Goal: Navigation & Orientation: Find specific page/section

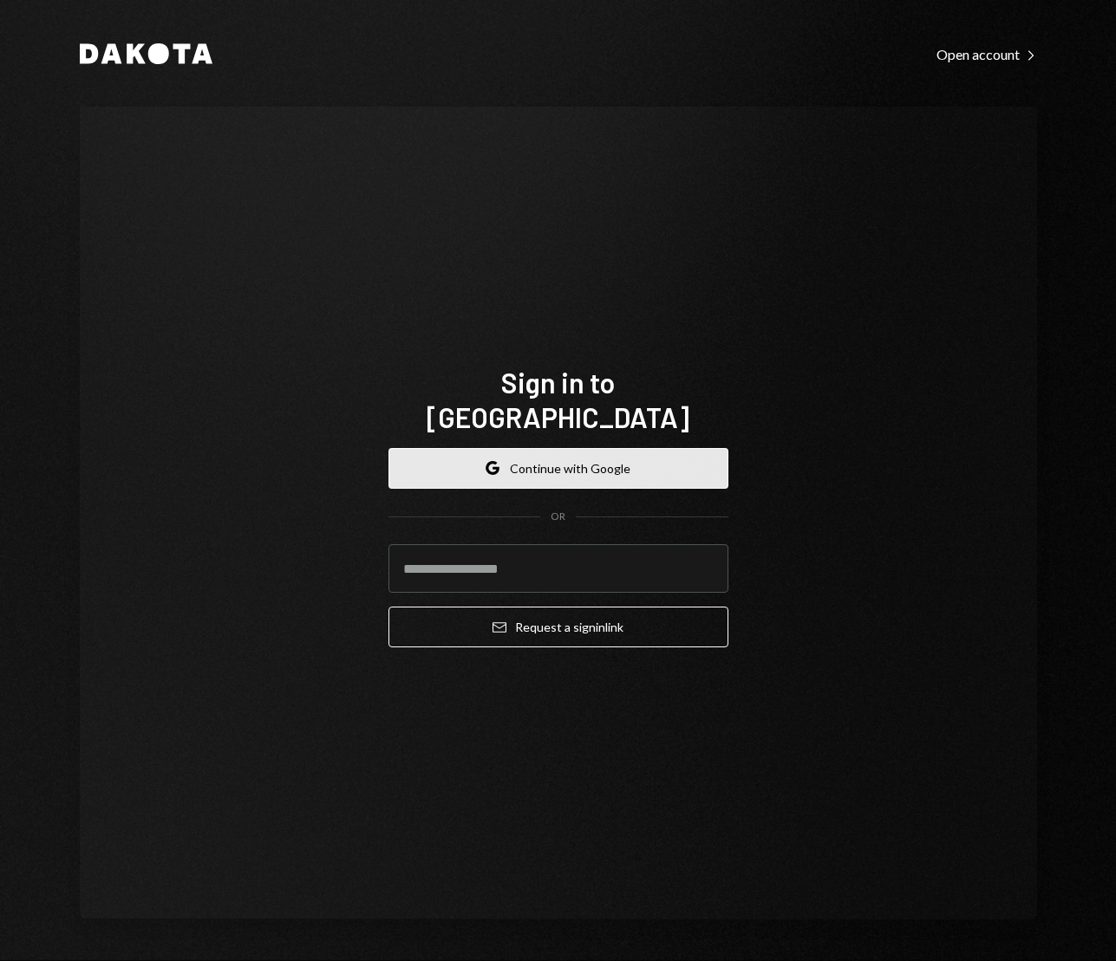
click at [563, 448] on button "Google Continue with Google" at bounding box center [558, 468] width 340 height 41
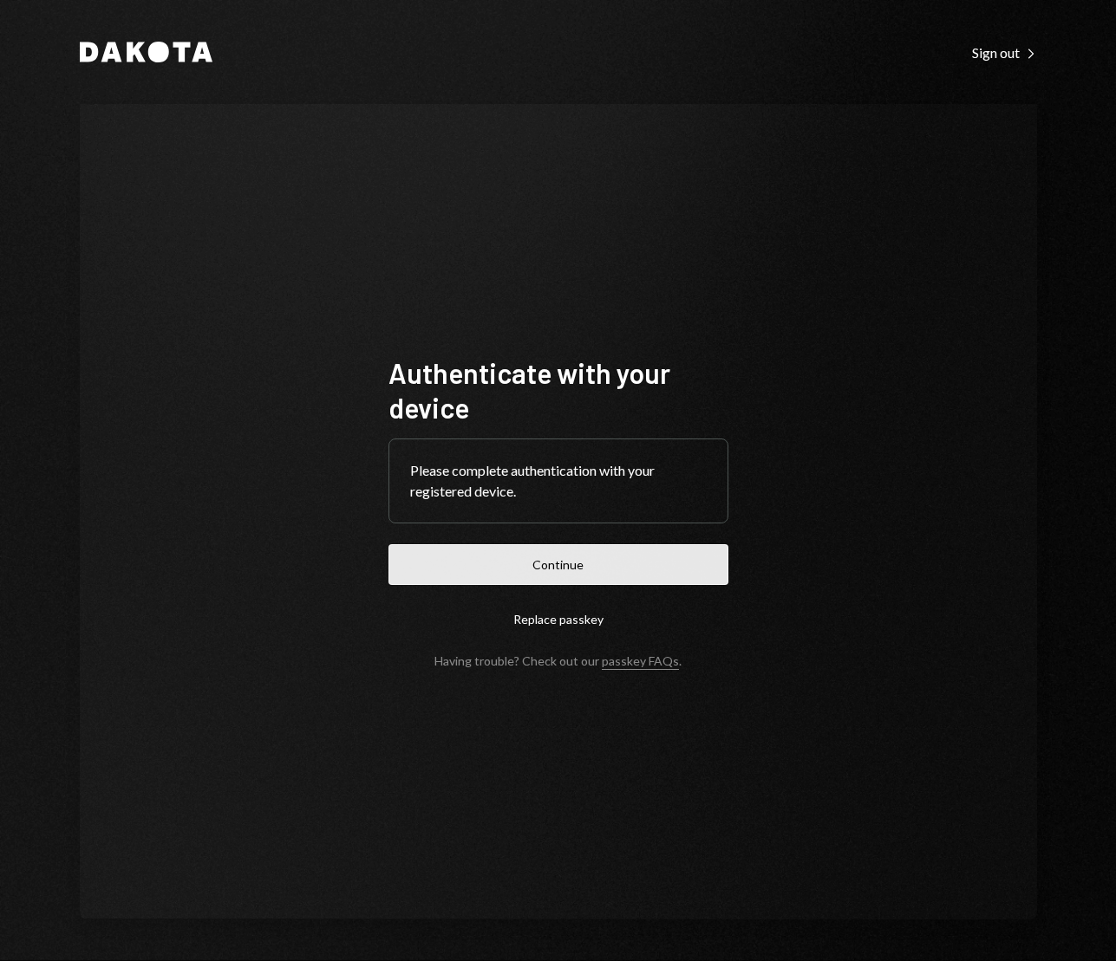
click at [587, 560] on button "Continue" at bounding box center [558, 564] width 340 height 41
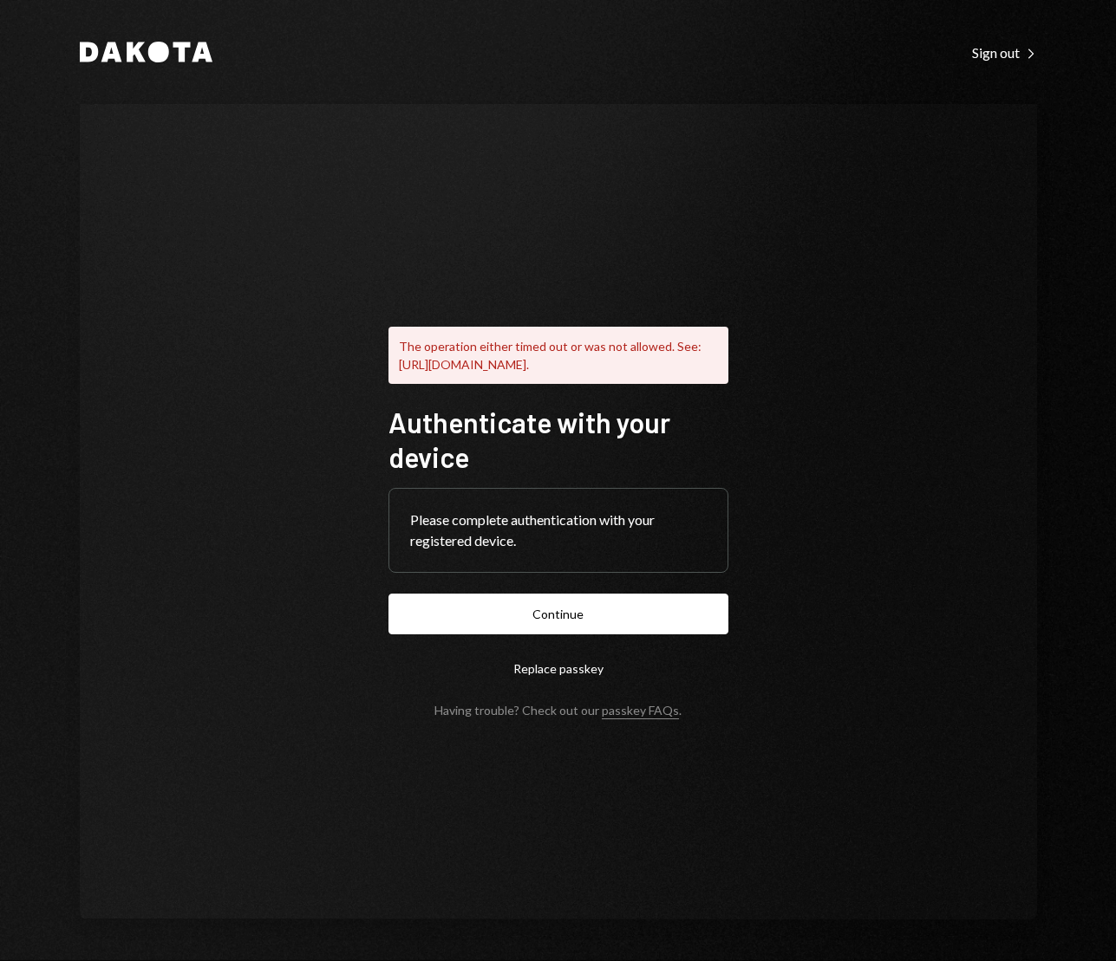
click at [546, 674] on button "Replace passkey" at bounding box center [558, 668] width 340 height 41
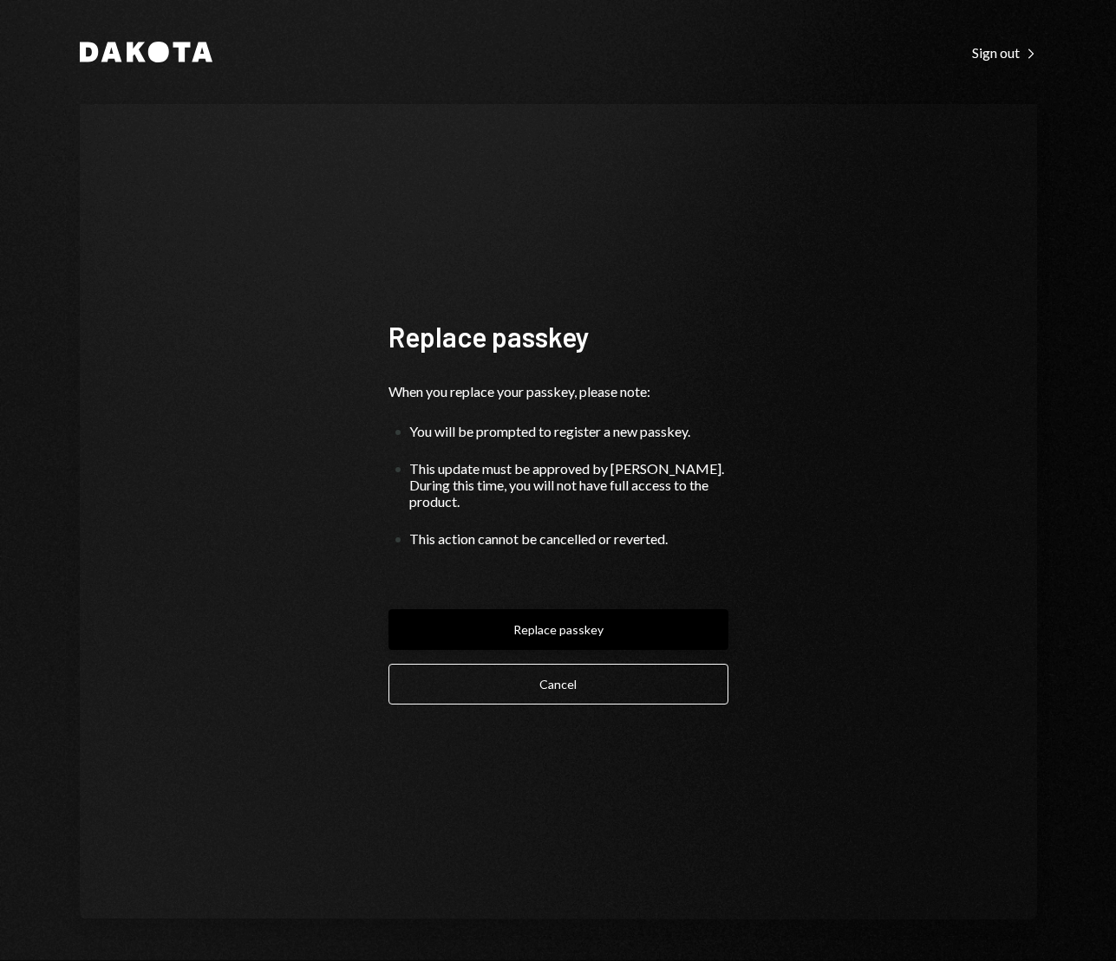
click at [560, 622] on button "Replace passkey" at bounding box center [558, 629] width 340 height 41
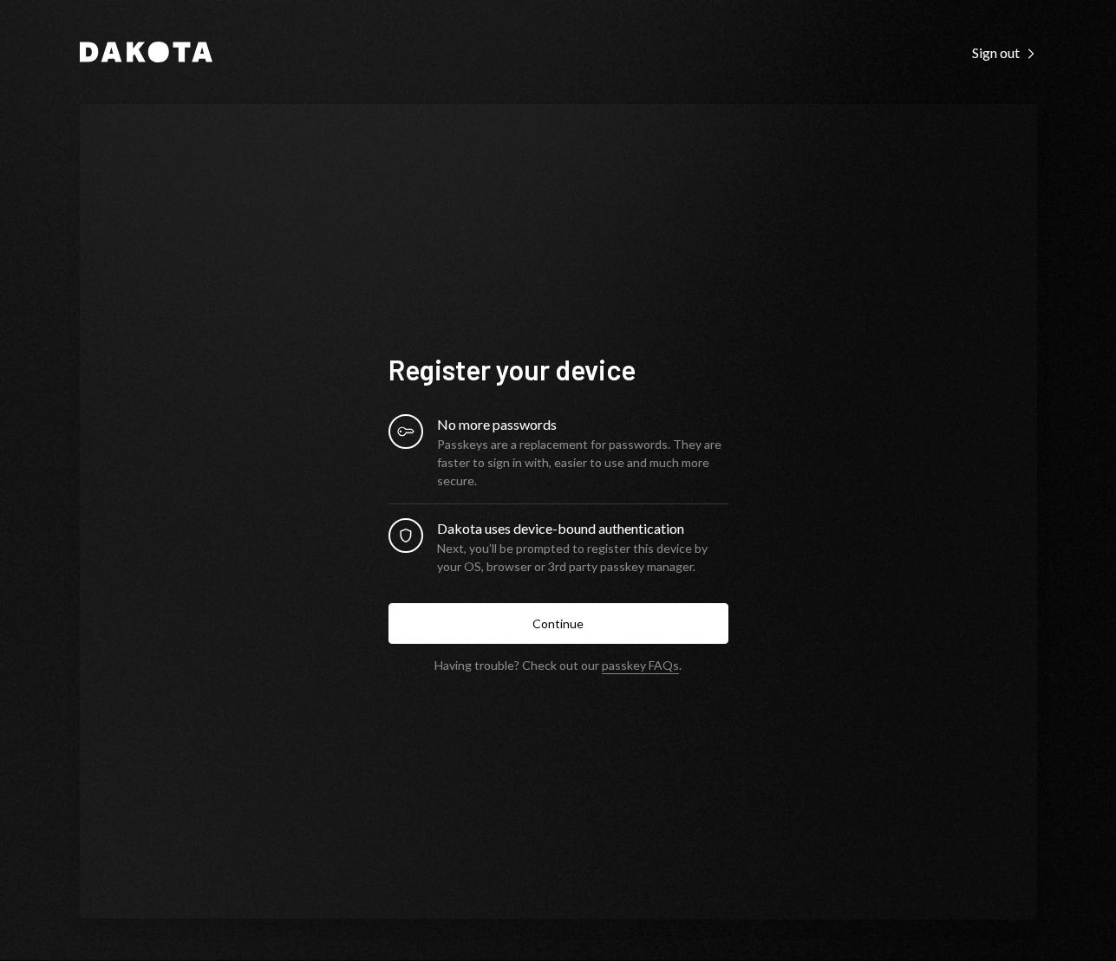
click at [560, 622] on button "Continue" at bounding box center [558, 623] width 340 height 41
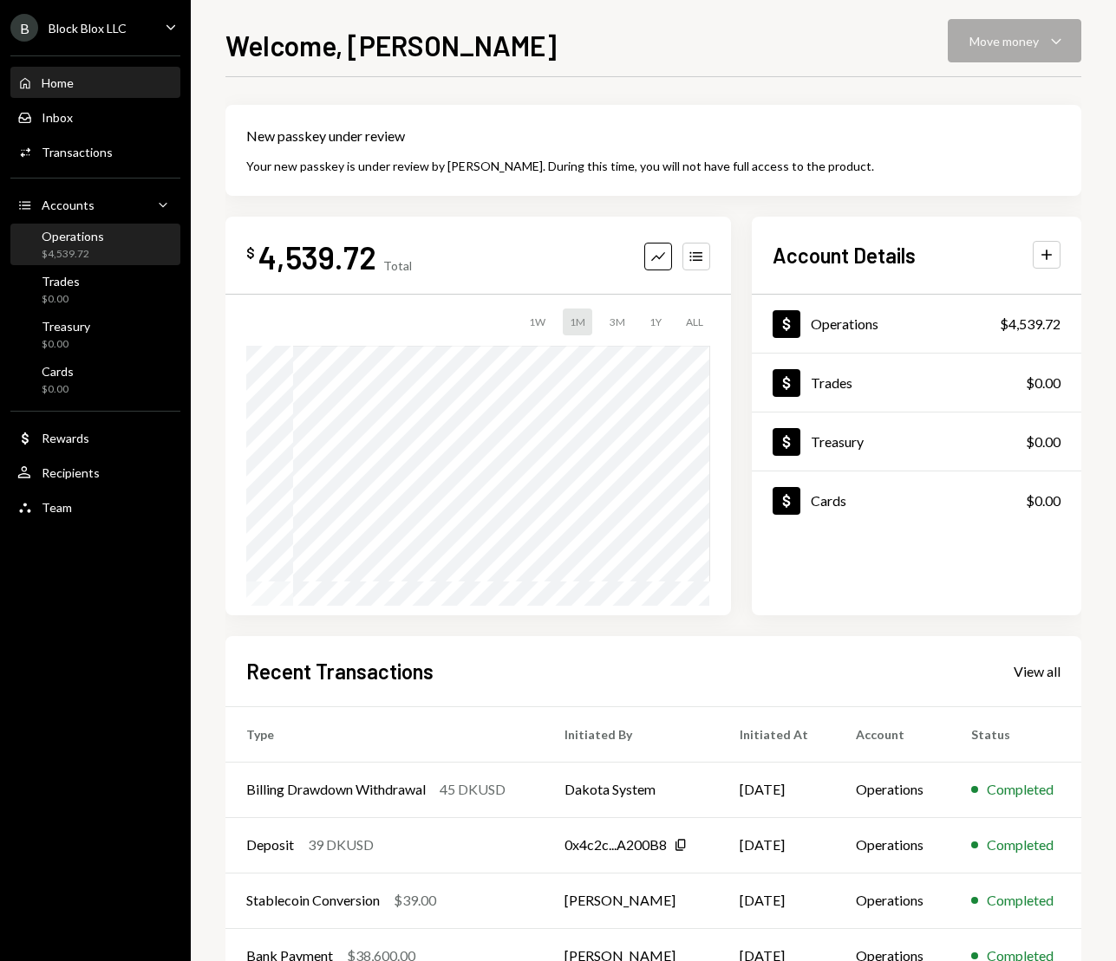
click at [102, 232] on div "Operations $4,539.72" at bounding box center [95, 245] width 156 height 33
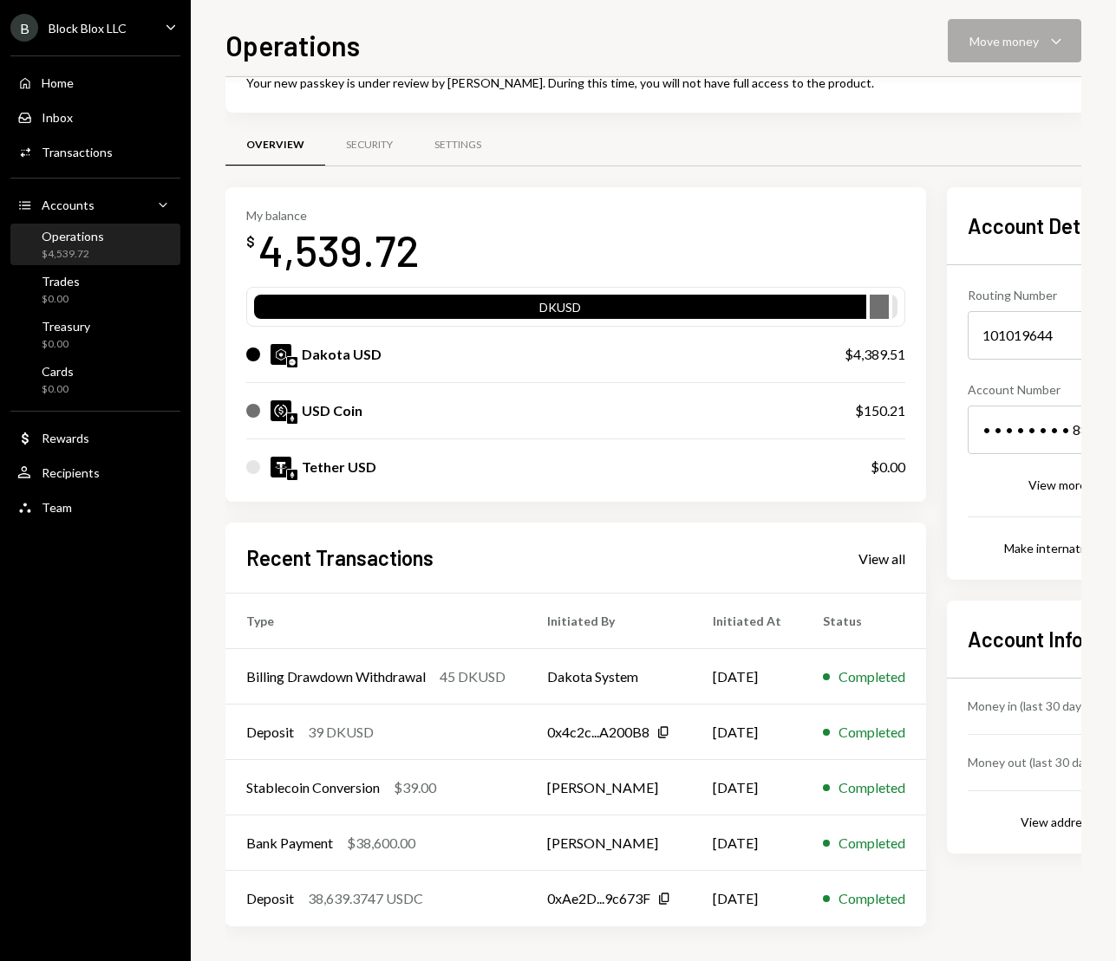
scroll to position [82, 0]
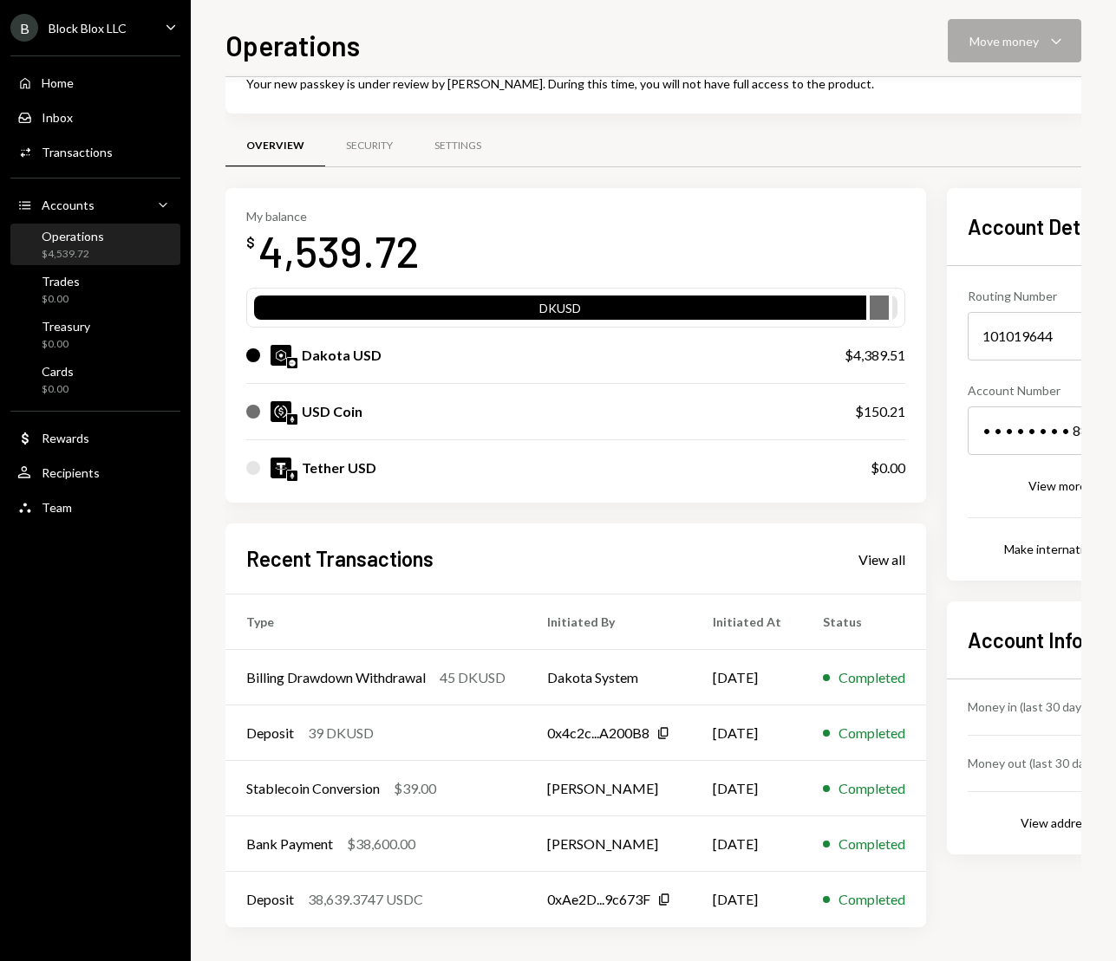
click at [1053, 36] on div "Operations Move money Caret Down" at bounding box center [653, 43] width 856 height 38
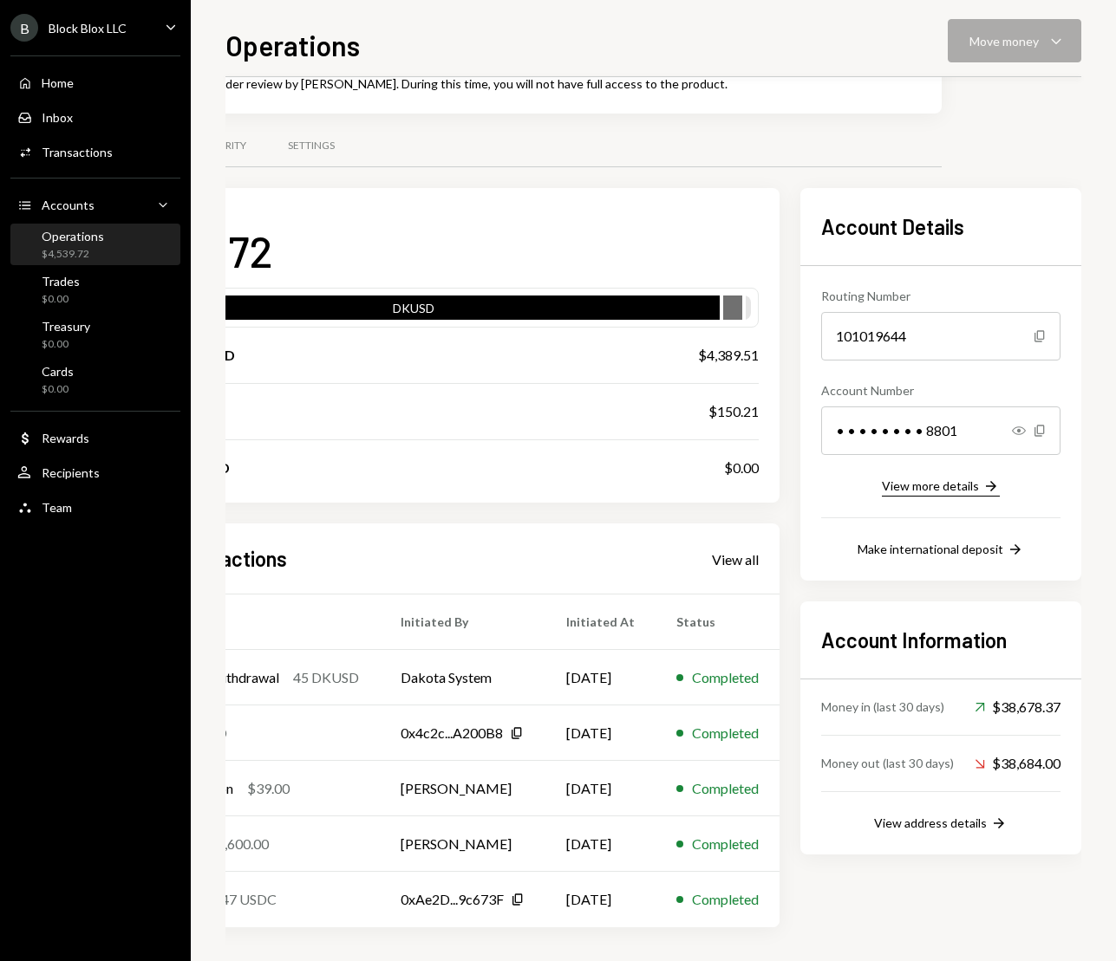
click at [935, 483] on div "View more details" at bounding box center [930, 486] width 97 height 15
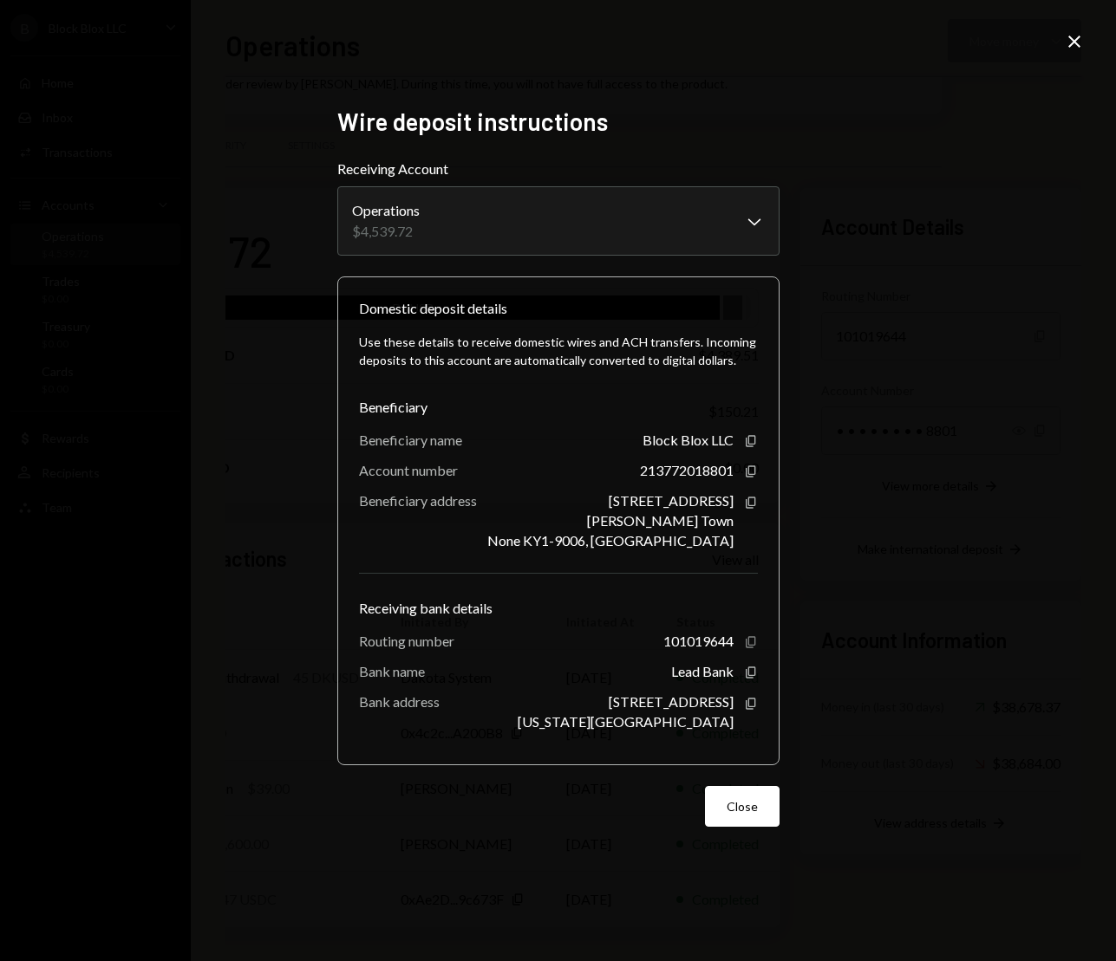
click at [753, 644] on icon "button" at bounding box center [751, 641] width 10 height 11
click at [748, 462] on div "213772018801 Copy" at bounding box center [699, 470] width 118 height 16
click at [750, 472] on icon "Copy" at bounding box center [751, 472] width 14 height 14
click at [746, 704] on icon "Copy" at bounding box center [751, 704] width 14 height 14
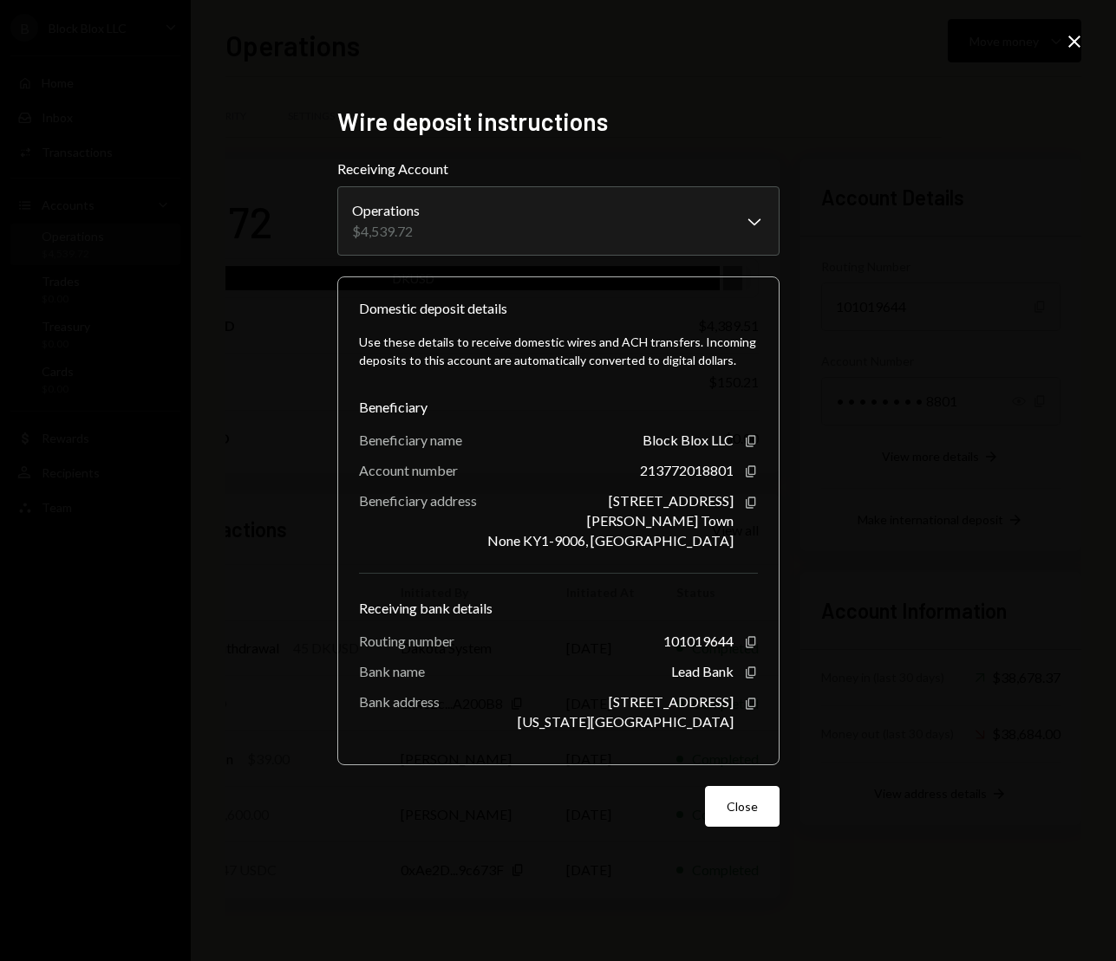
click at [1071, 42] on icon "Close" at bounding box center [1074, 41] width 21 height 21
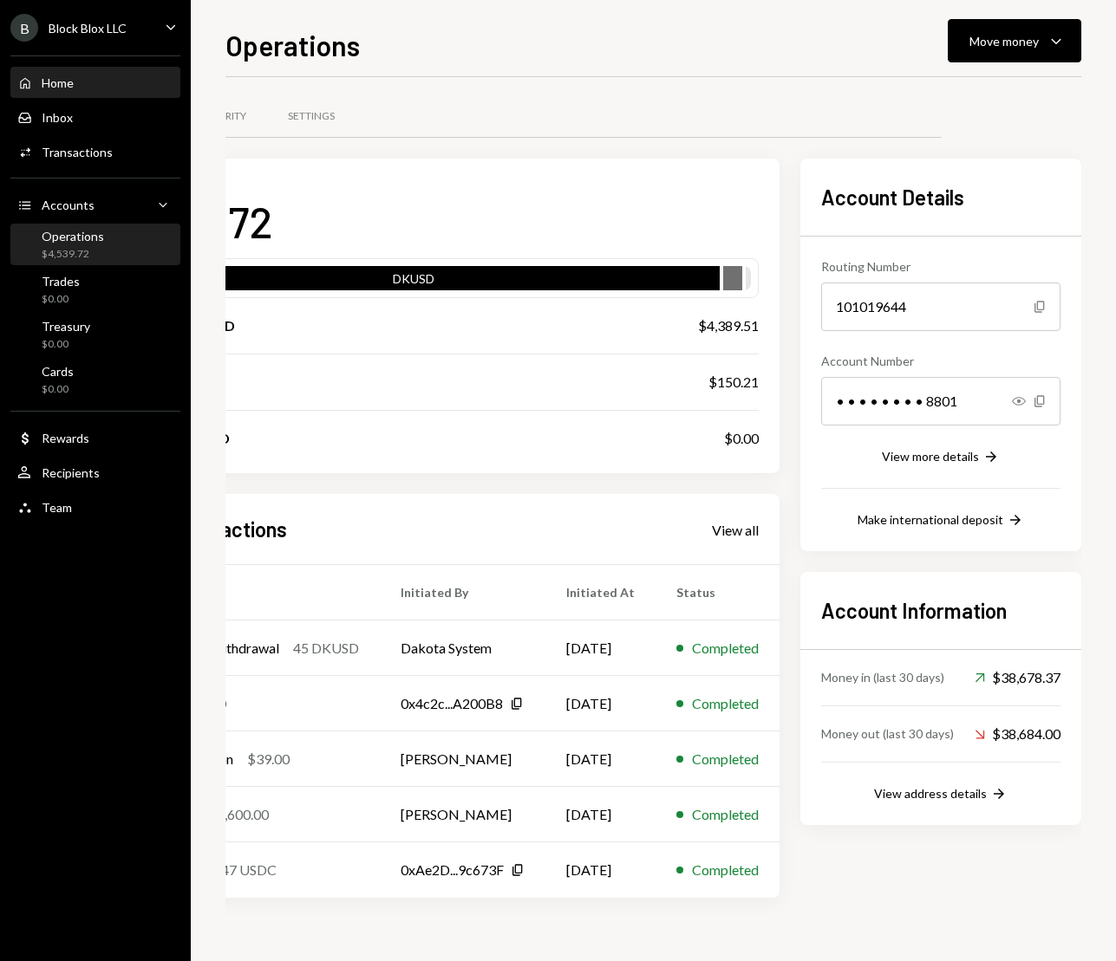
click at [42, 77] on div "Home" at bounding box center [58, 82] width 32 height 15
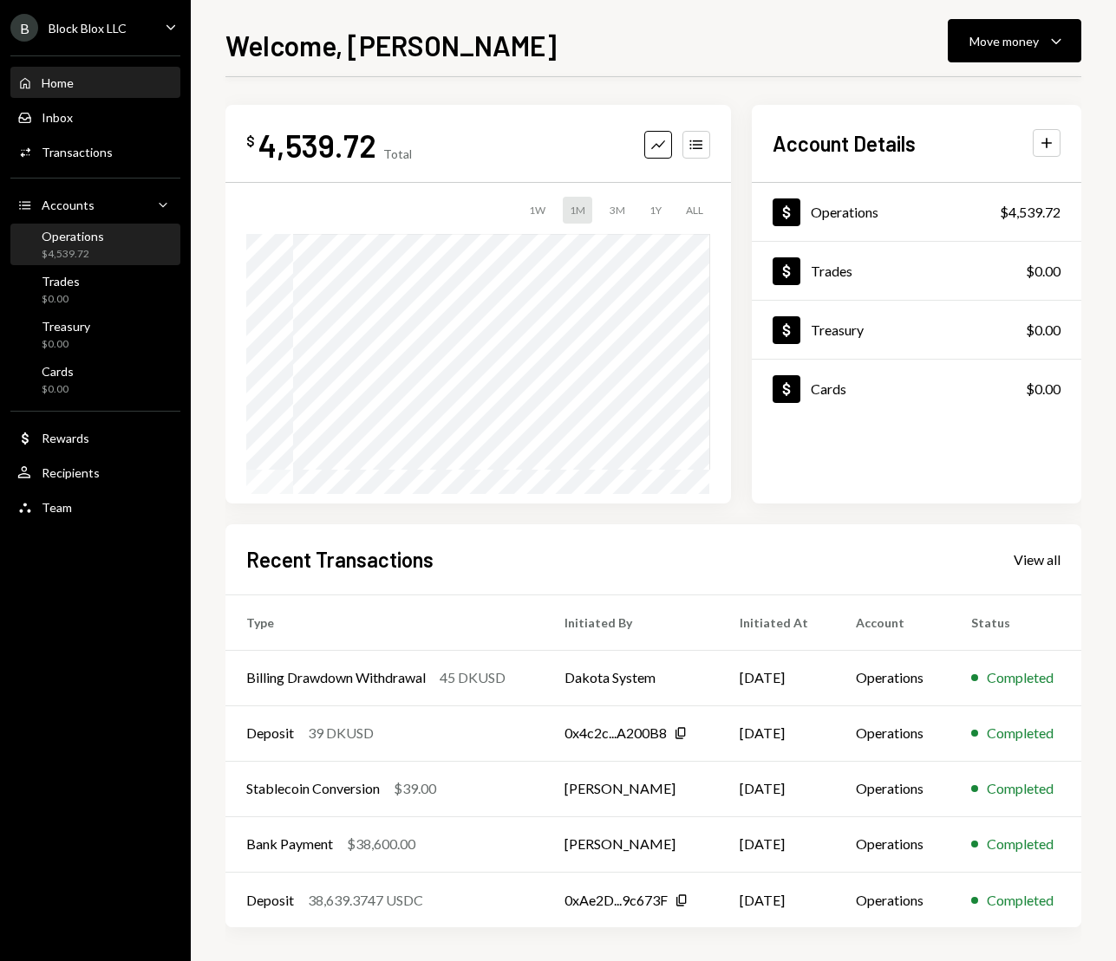
click at [88, 243] on div "Operations" at bounding box center [73, 236] width 62 height 15
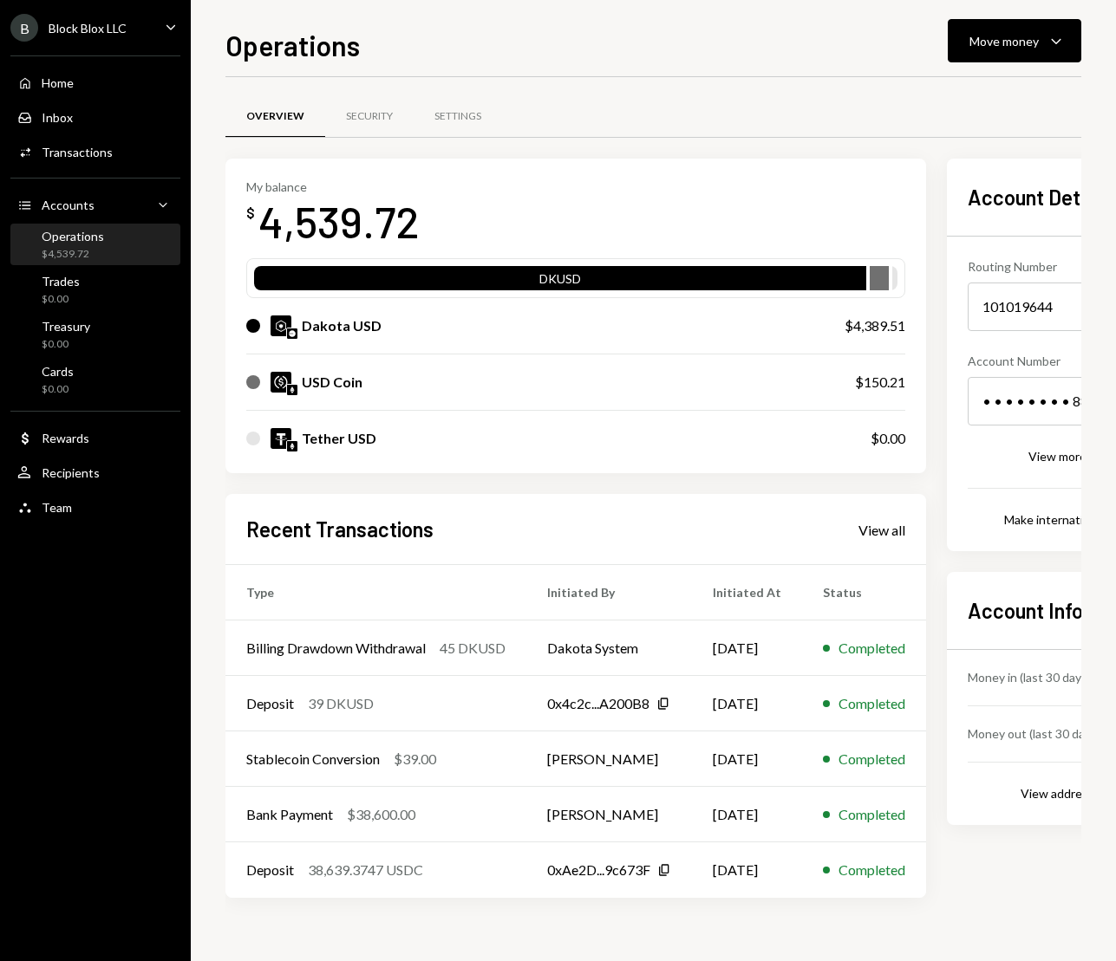
click at [166, 26] on icon "Caret Down" at bounding box center [170, 26] width 19 height 19
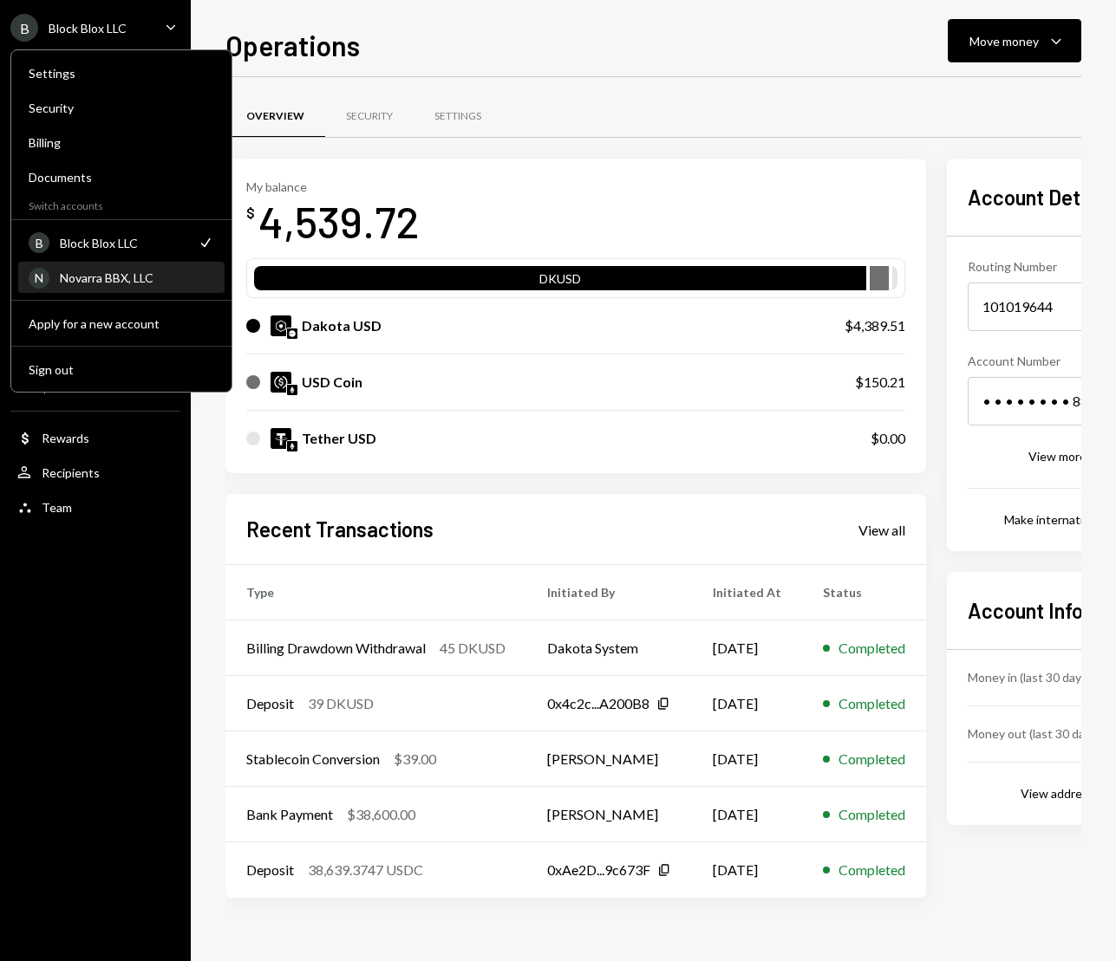
click at [112, 282] on div "Novarra BBX, LLC" at bounding box center [137, 277] width 154 height 15
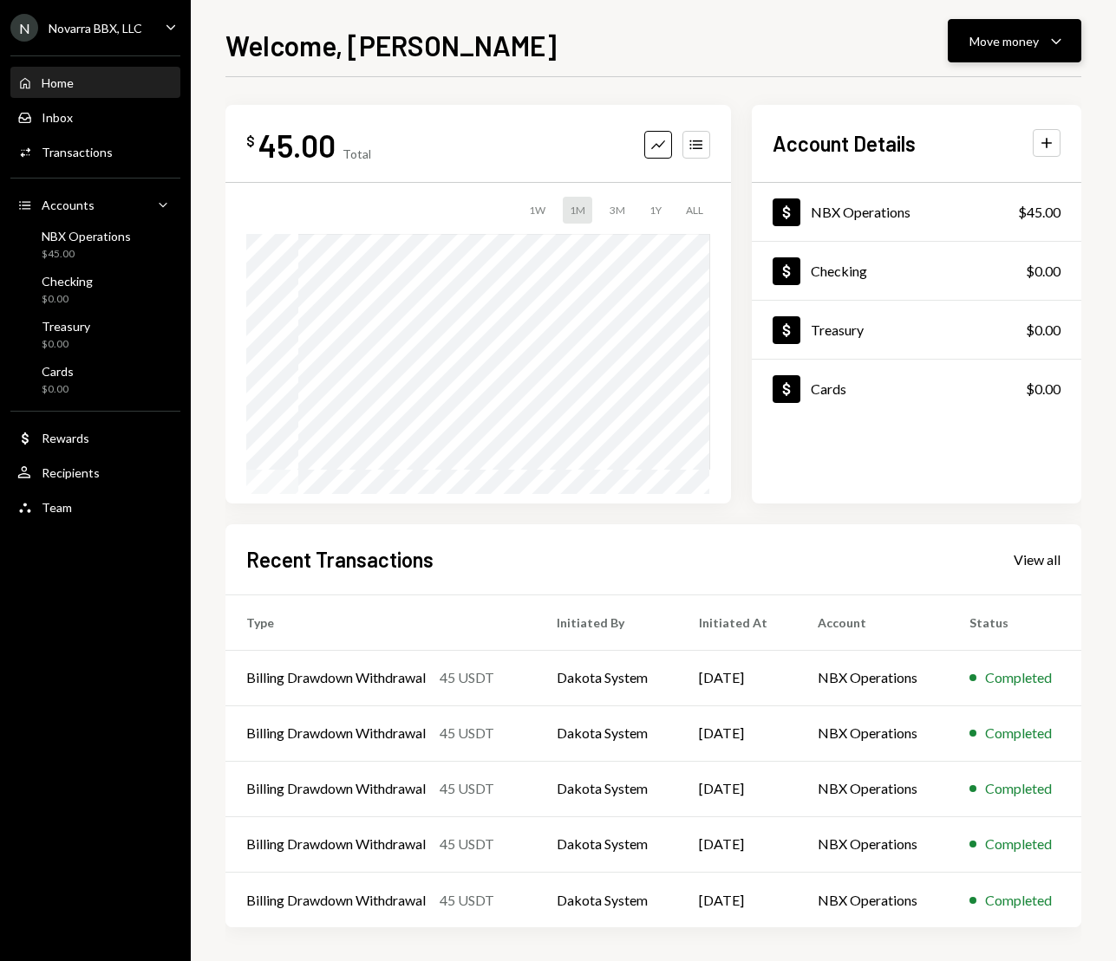
click at [1055, 37] on icon "Caret Down" at bounding box center [1055, 40] width 21 height 21
click at [942, 172] on div "Deposit" at bounding box center [1000, 171] width 127 height 18
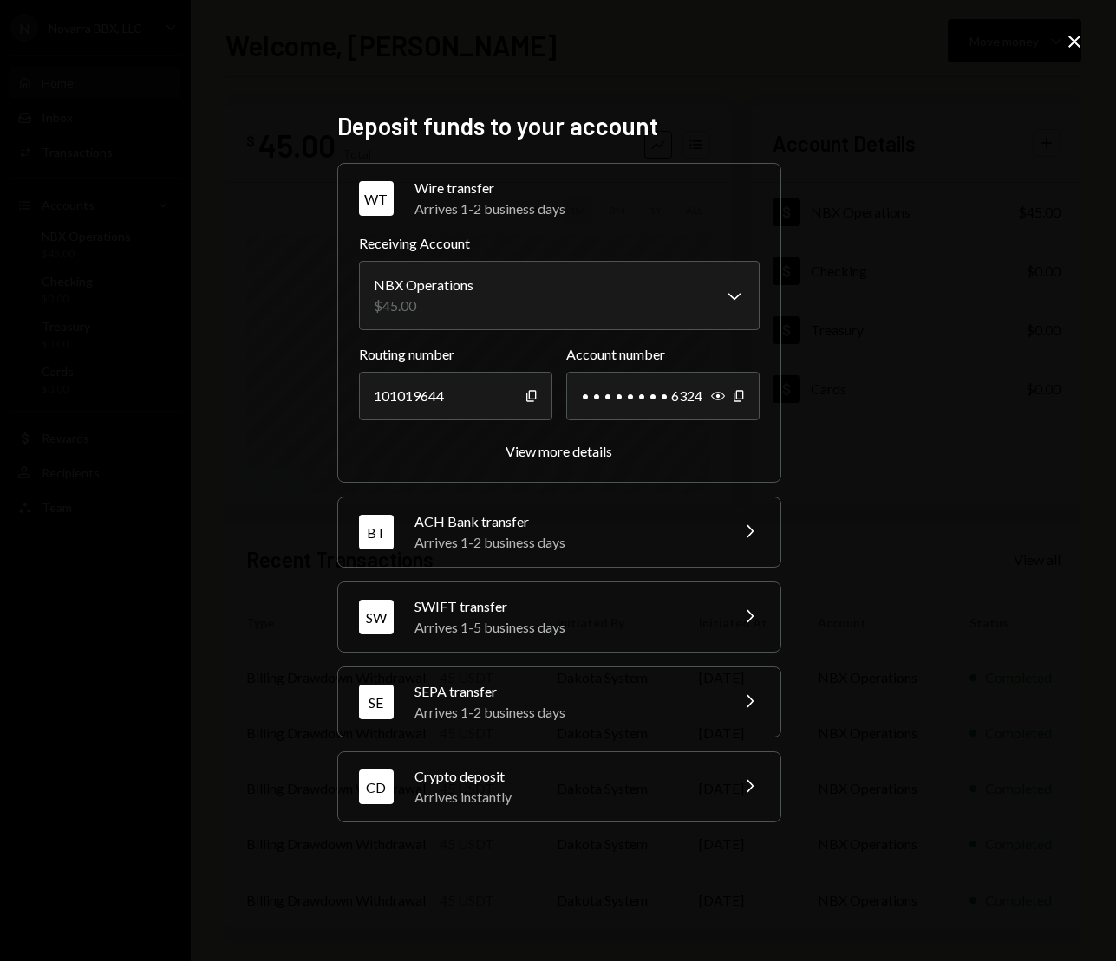
click at [1078, 43] on icon "Close" at bounding box center [1074, 41] width 21 height 21
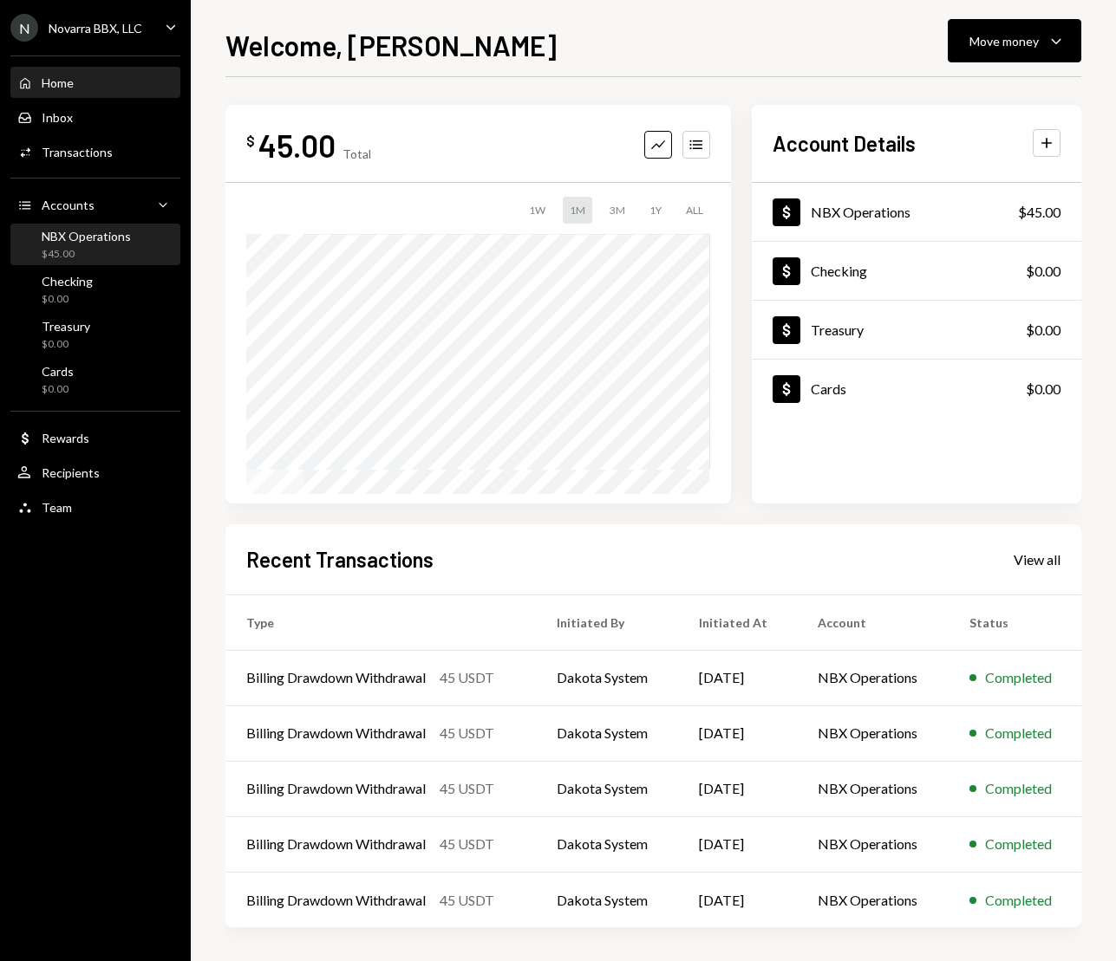
click at [78, 247] on div "$45.00" at bounding box center [86, 254] width 89 height 15
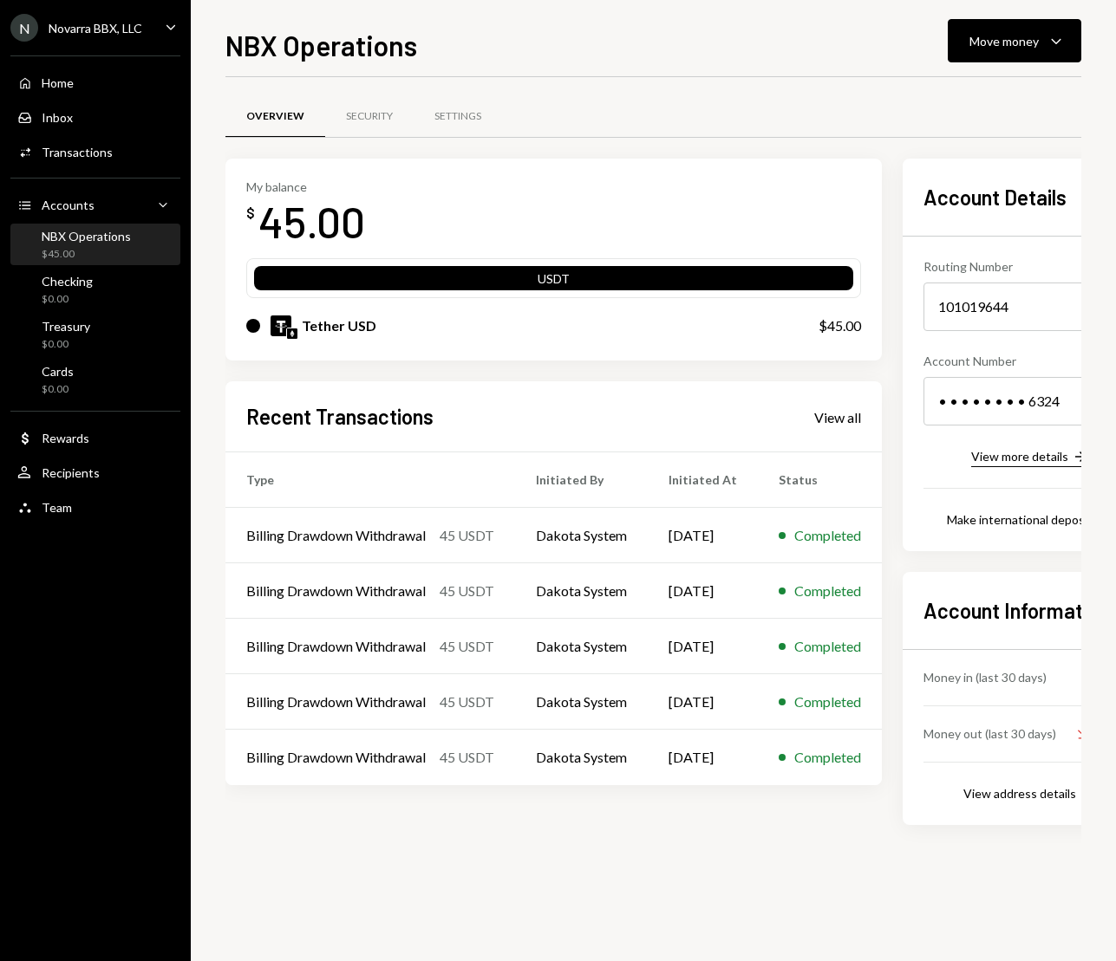
click at [1031, 459] on div "View more details" at bounding box center [1019, 456] width 97 height 15
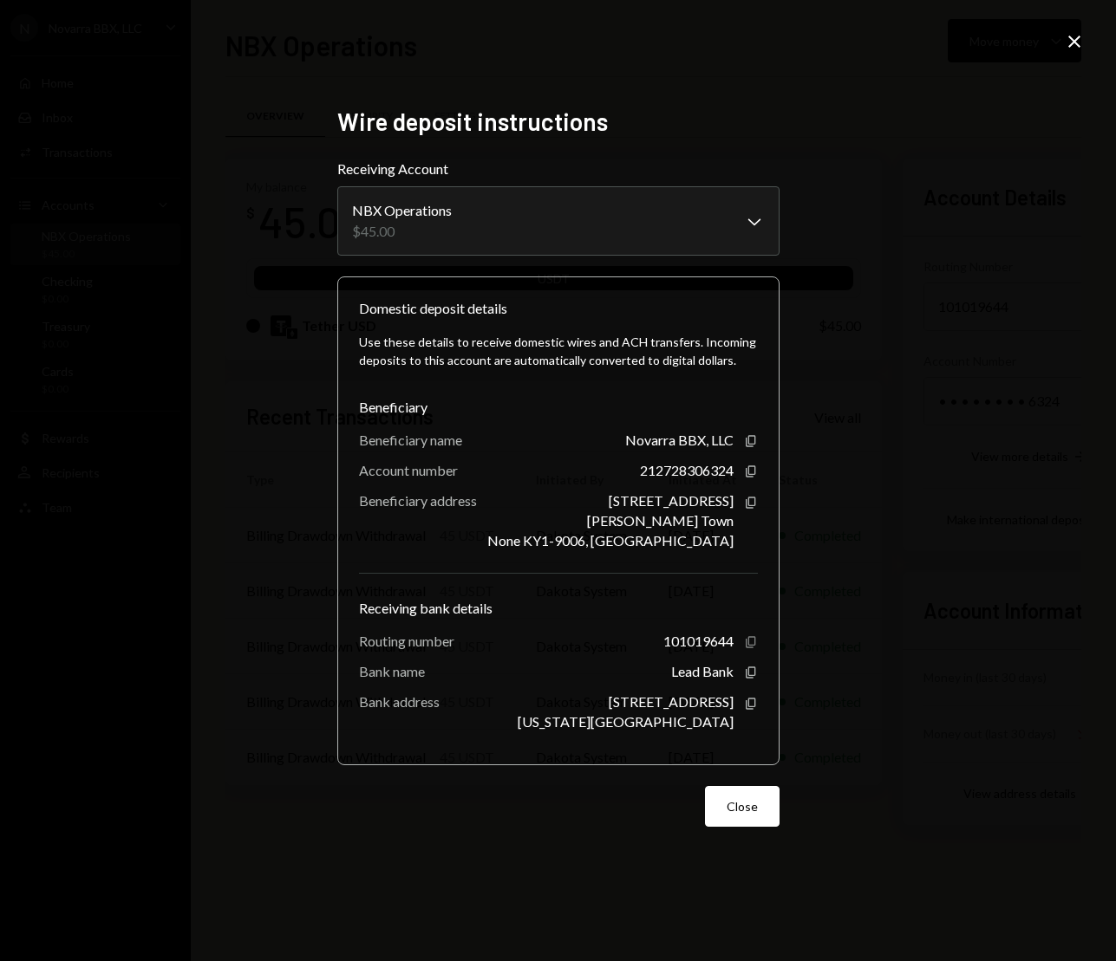
click at [746, 643] on icon "Copy" at bounding box center [751, 642] width 14 height 14
click at [757, 469] on icon "Copy" at bounding box center [751, 472] width 14 height 14
click at [753, 707] on icon "Copy" at bounding box center [751, 704] width 14 height 14
click at [1073, 46] on icon "Close" at bounding box center [1074, 41] width 21 height 21
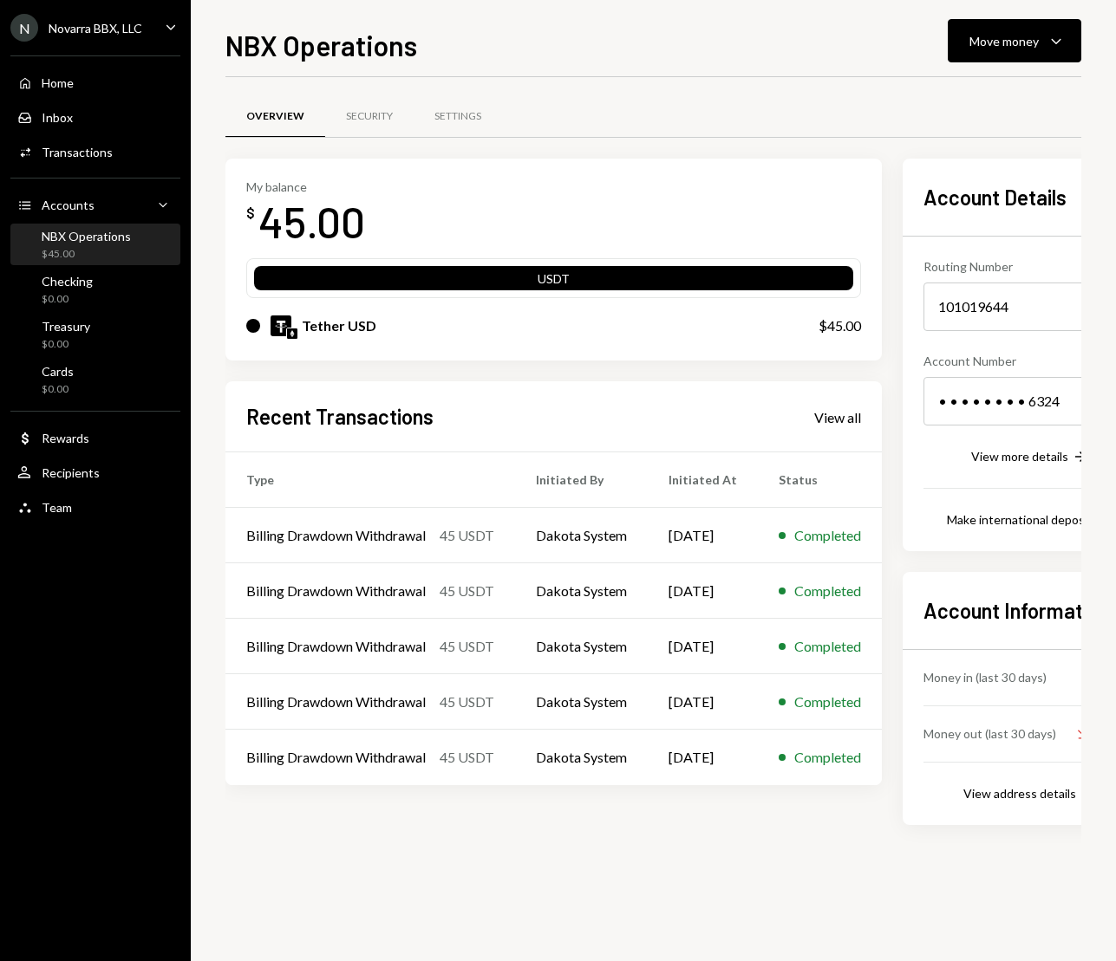
click at [104, 27] on div "Novarra BBX, LLC" at bounding box center [96, 28] width 94 height 15
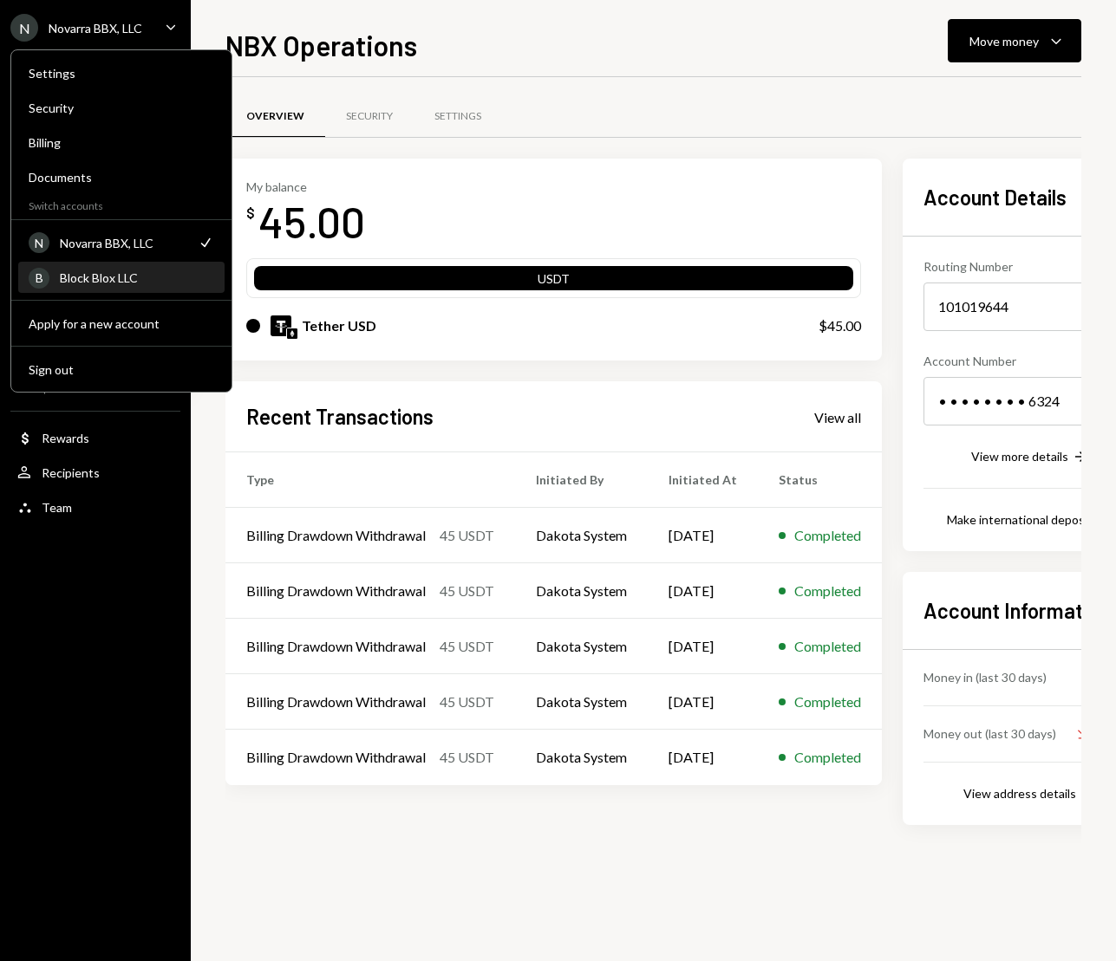
click at [93, 276] on div "Block Blox LLC" at bounding box center [137, 277] width 154 height 15
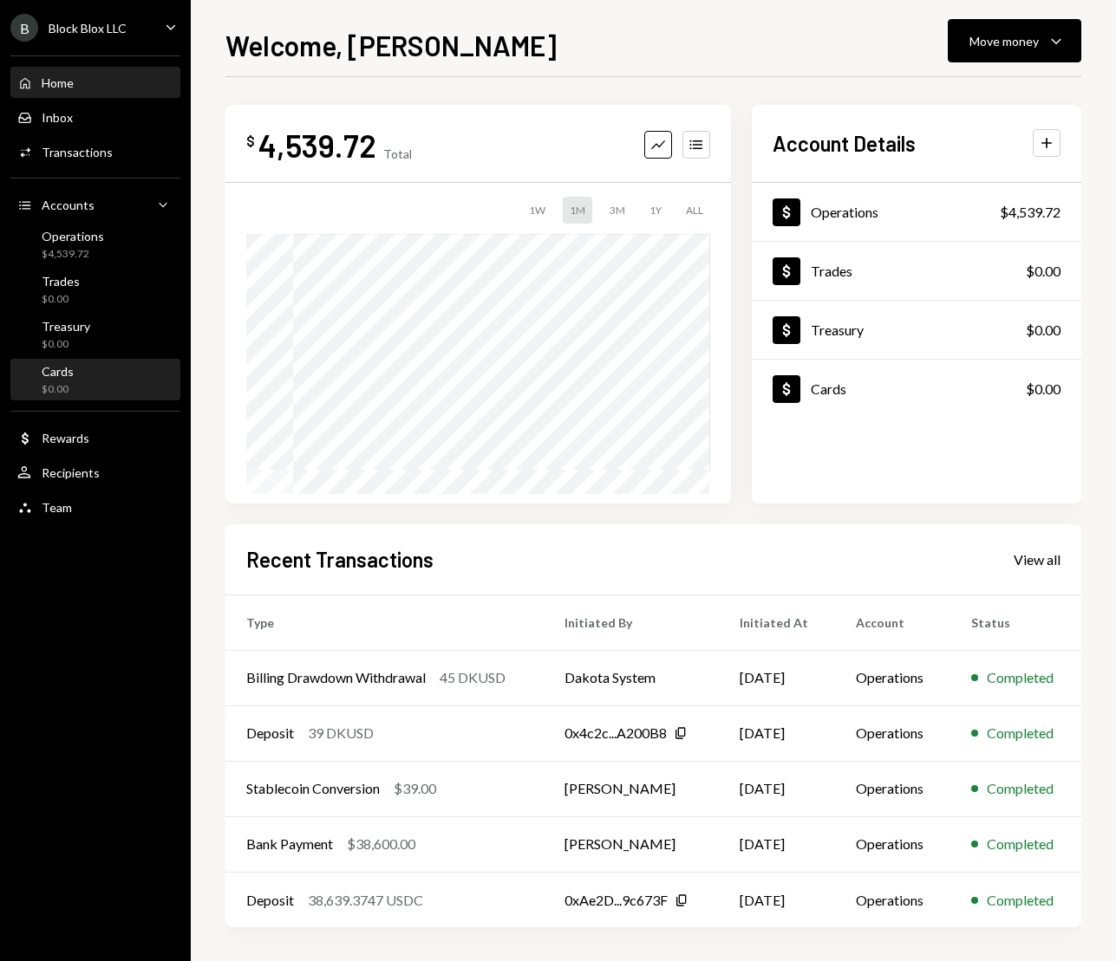
click at [66, 384] on div "$0.00" at bounding box center [58, 389] width 32 height 15
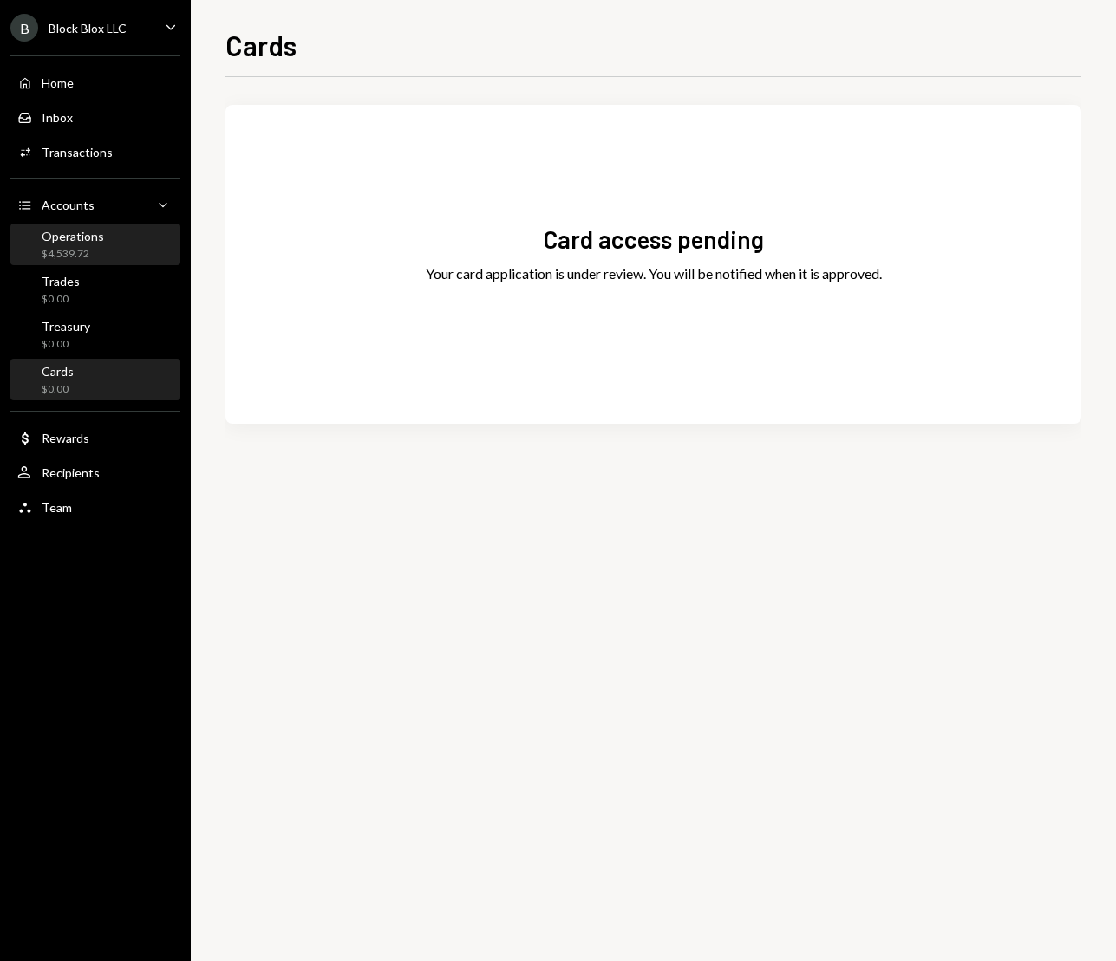
click at [64, 237] on div "Operations" at bounding box center [73, 236] width 62 height 15
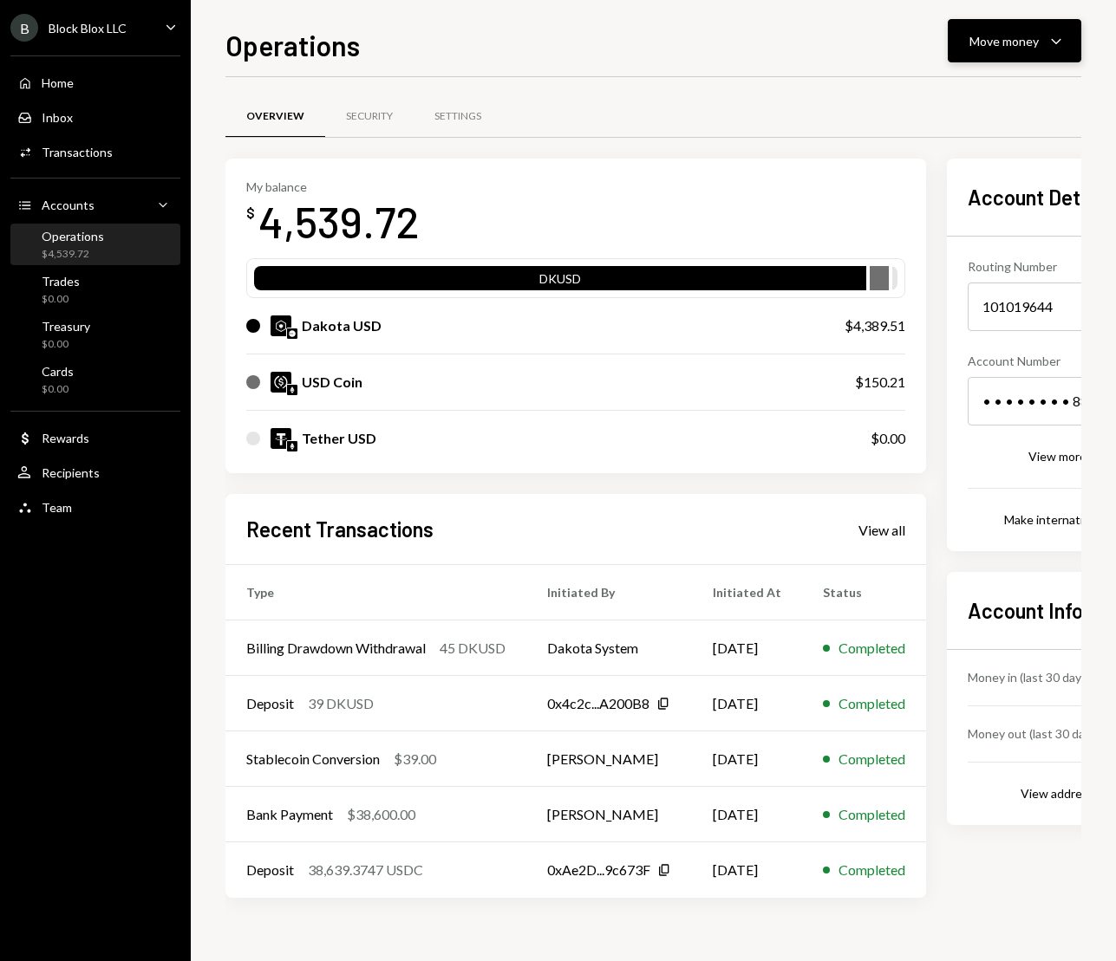
click at [1060, 46] on icon "Caret Down" at bounding box center [1055, 40] width 21 height 21
click at [865, 25] on div "Operations Move money Caret Down" at bounding box center [653, 43] width 856 height 38
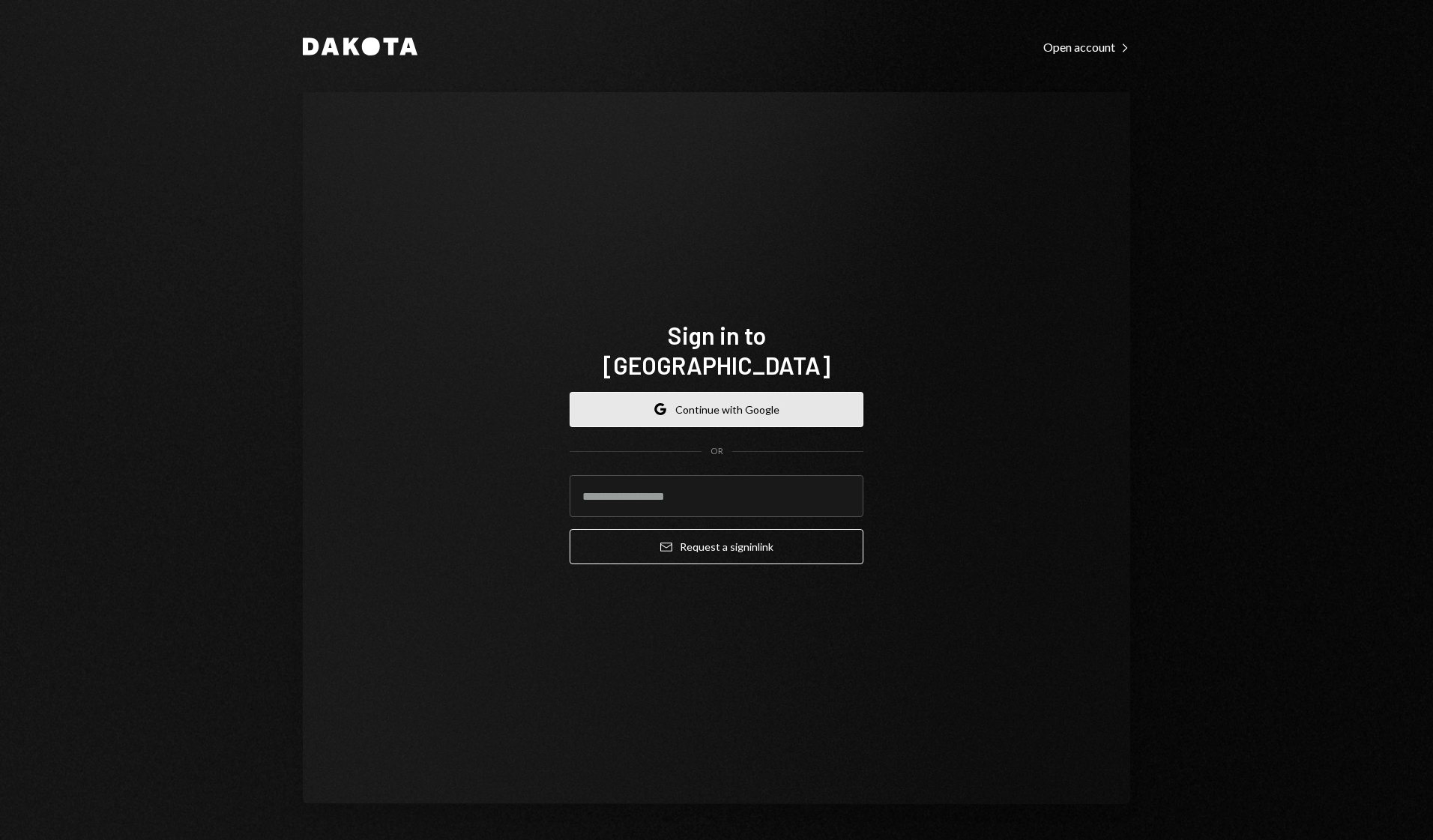
click at [686, 397] on button "Google Continue with Google" at bounding box center [716, 409] width 294 height 35
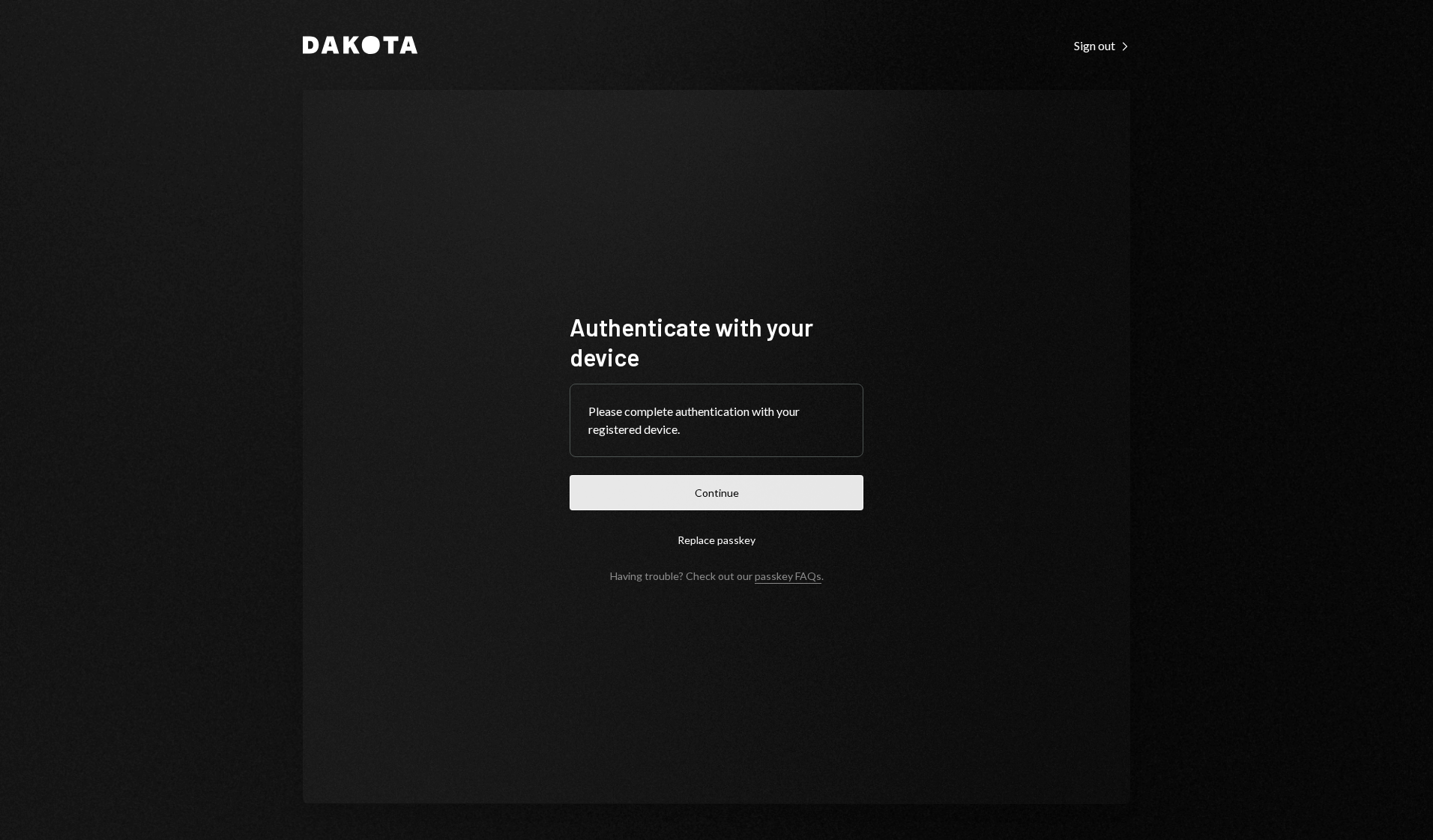
click at [732, 494] on button "Continue" at bounding box center [716, 493] width 294 height 35
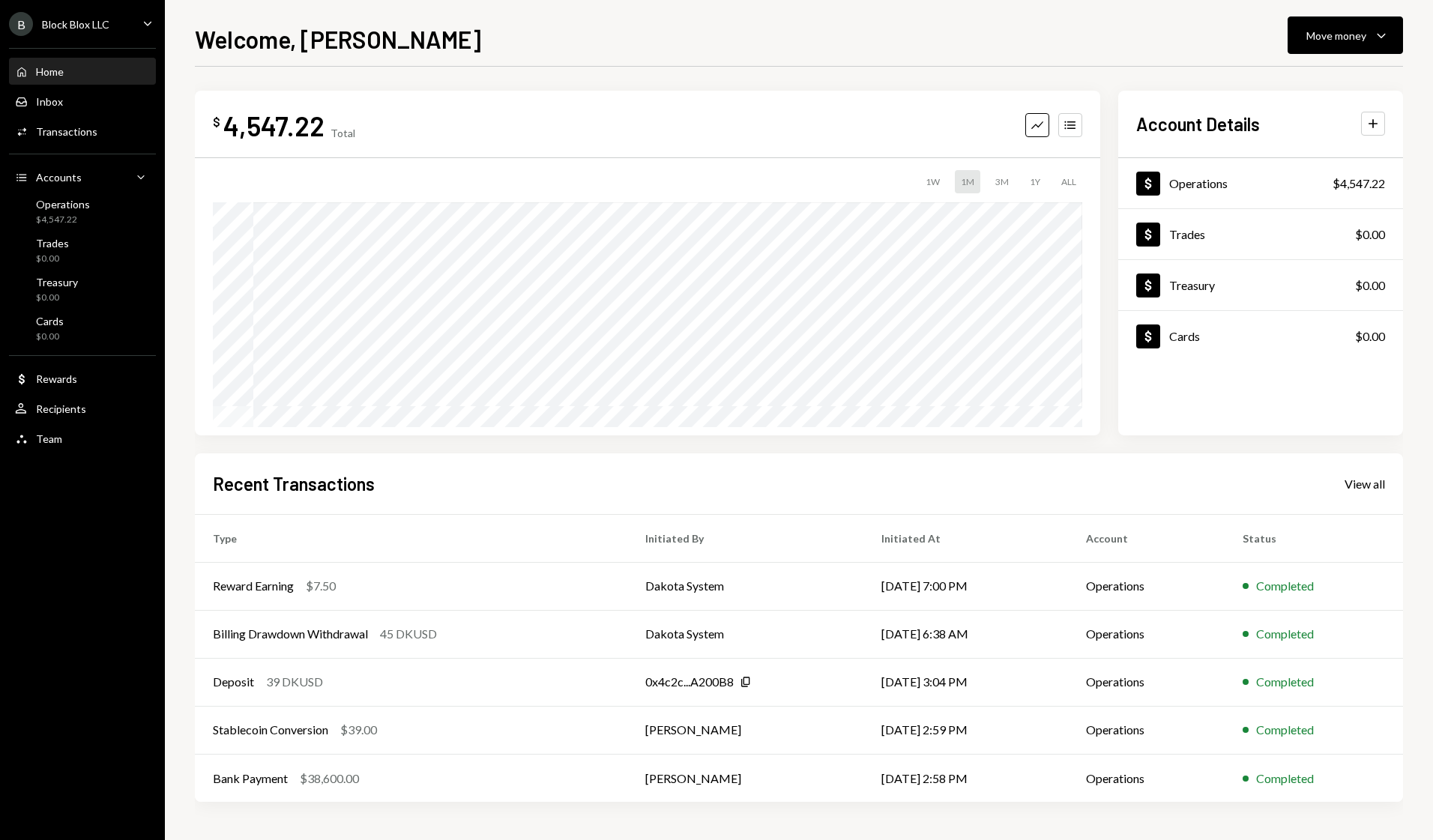
click at [145, 25] on icon "Caret Down" at bounding box center [147, 22] width 16 height 16
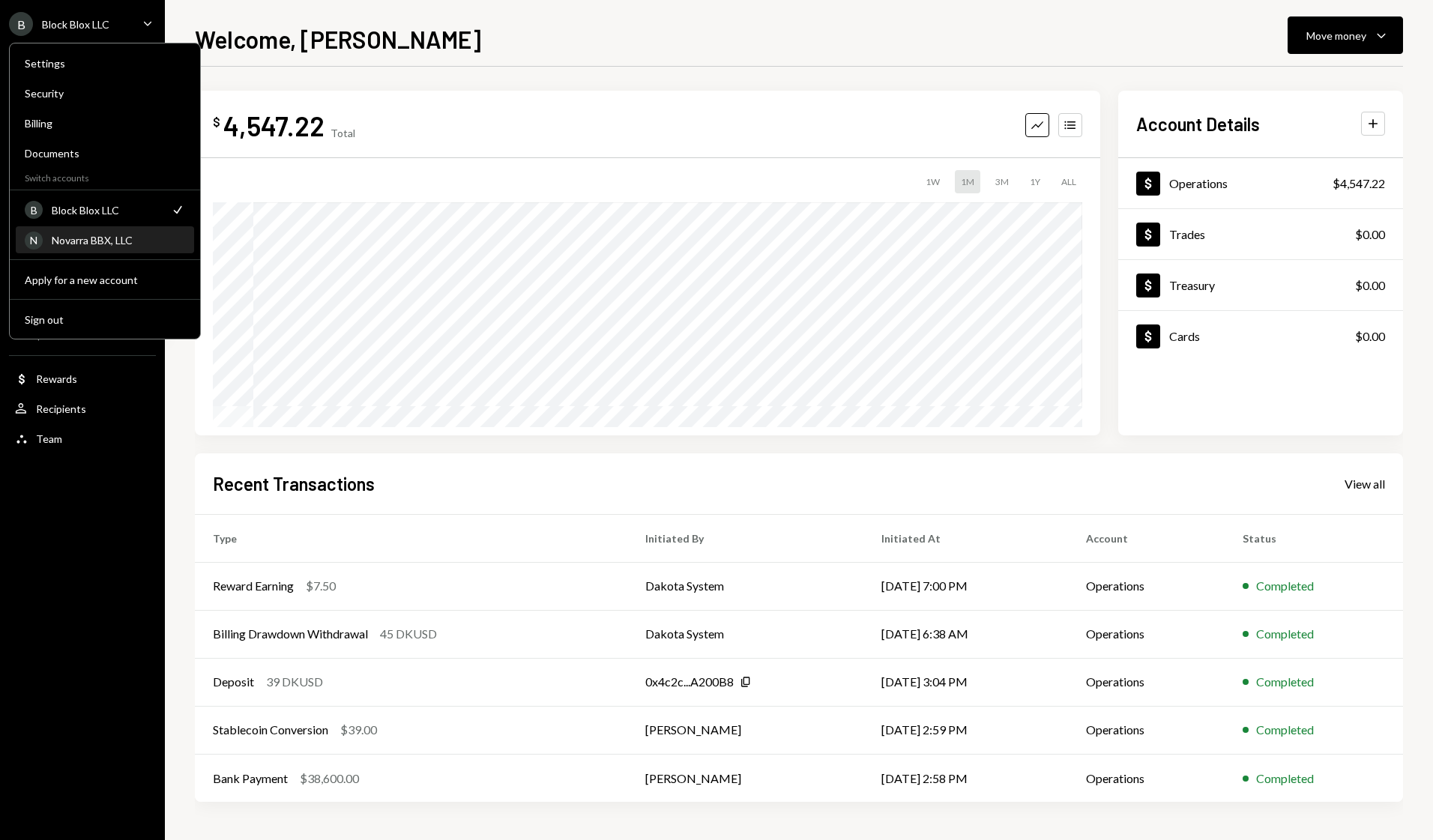
click at [102, 241] on div "Novarra BBX, LLC" at bounding box center [118, 239] width 133 height 13
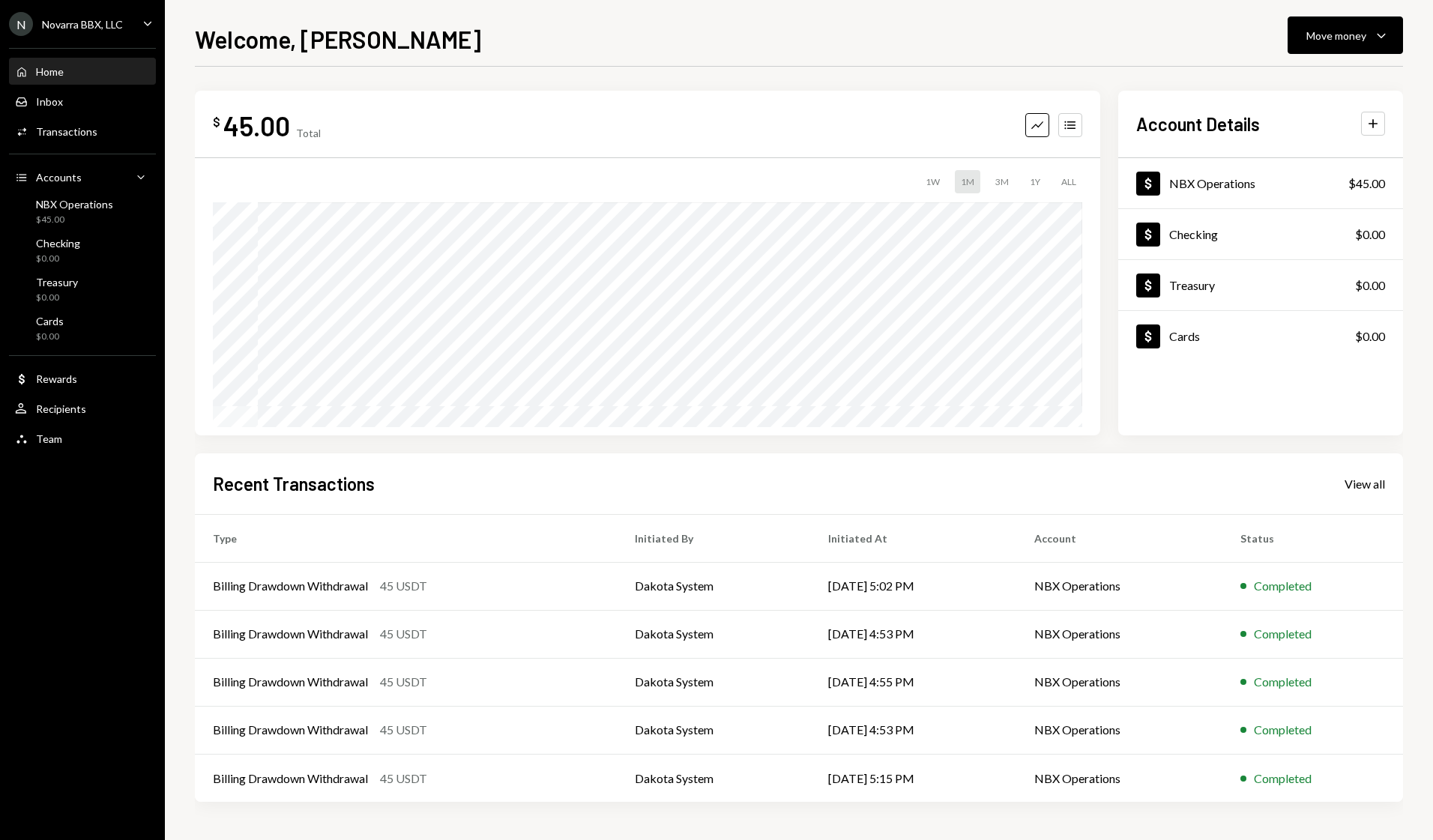
click at [1027, 190] on div "1Y" at bounding box center [1035, 181] width 22 height 23
click at [138, 18] on div "N Novarra BBX, LLC Caret Down" at bounding box center [82, 24] width 165 height 24
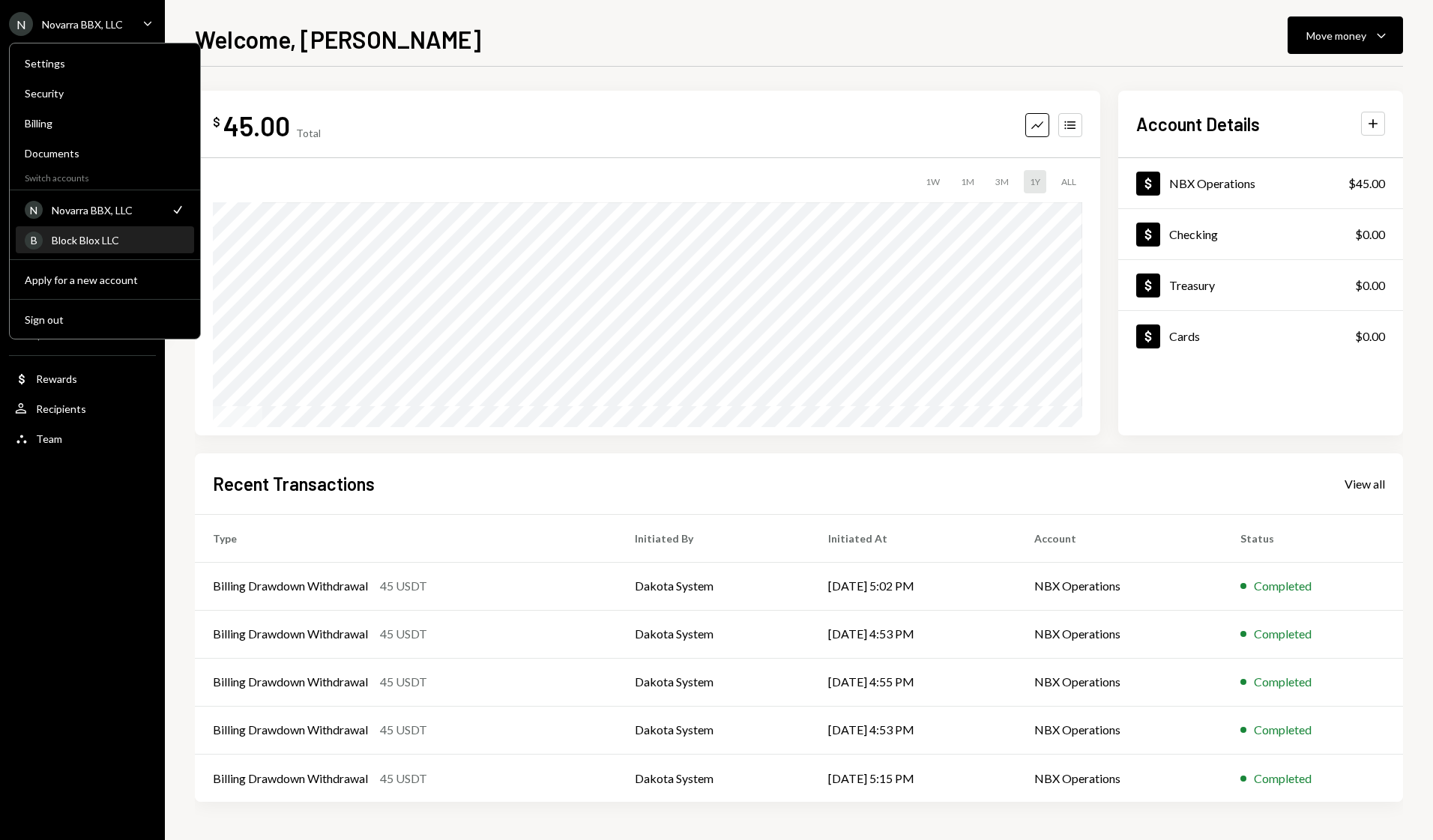
click at [105, 245] on div "Block Blox LLC" at bounding box center [118, 239] width 133 height 13
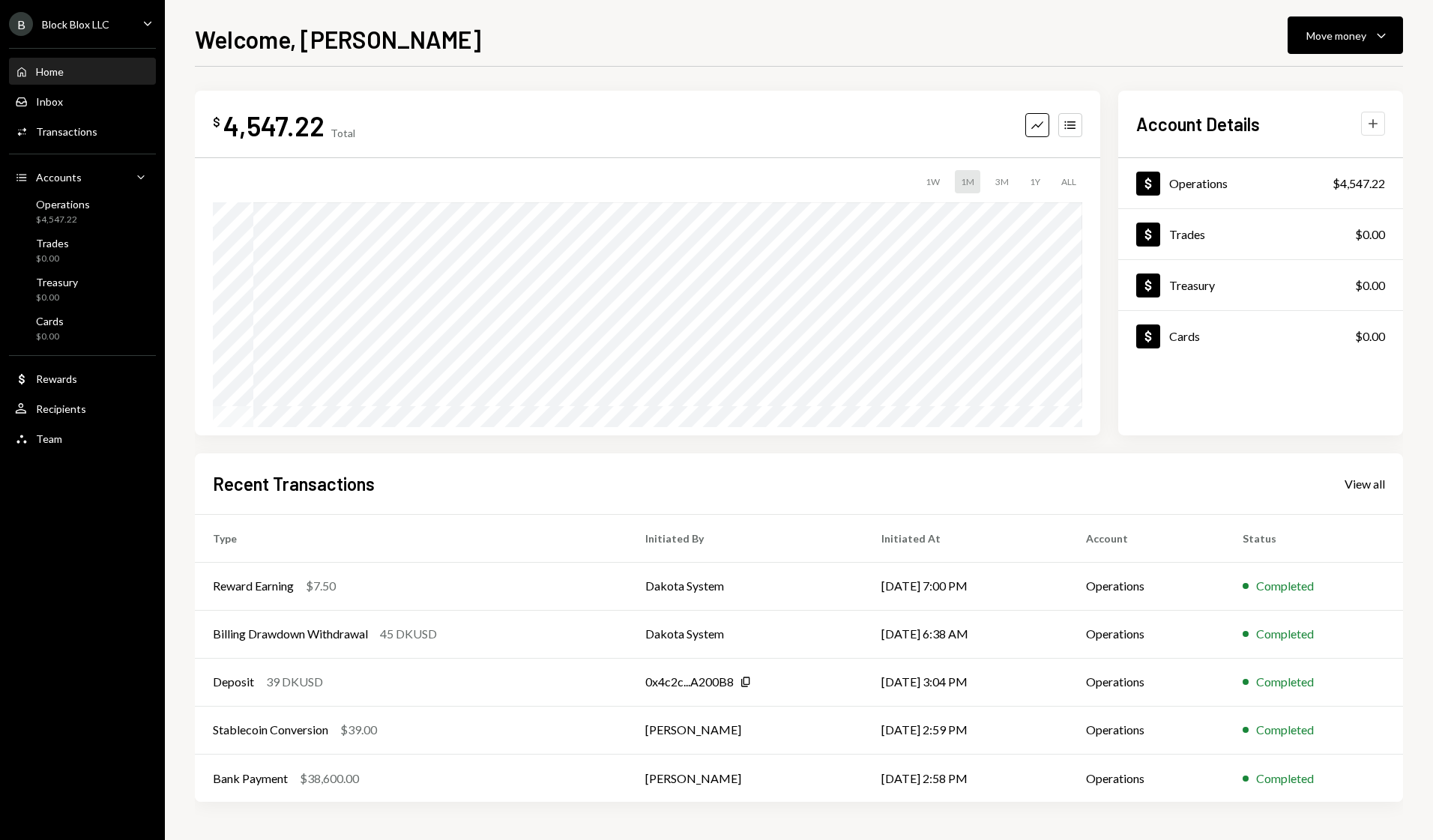
click at [1376, 122] on icon "Plus" at bounding box center [1372, 123] width 15 height 15
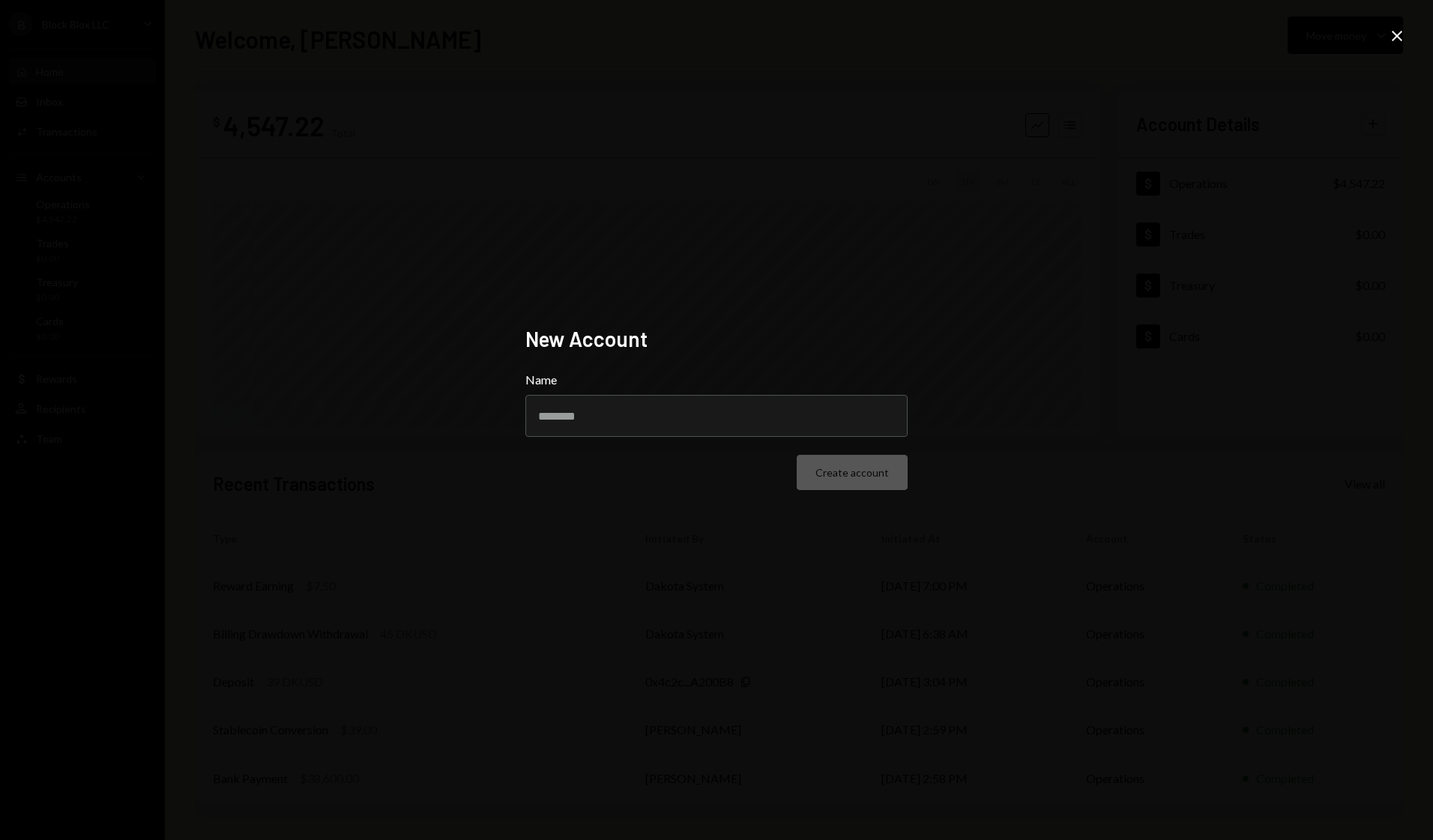
click at [1400, 35] on icon "Close" at bounding box center [1397, 35] width 18 height 18
